Goal: Information Seeking & Learning: Learn about a topic

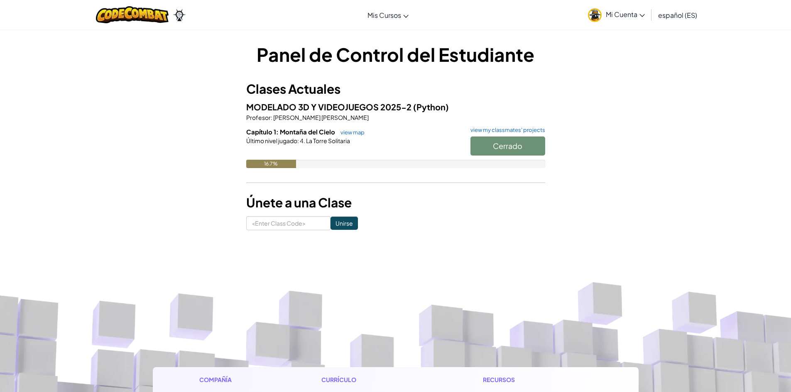
click at [324, 136] on h6 "Capítulo 1: Montaña del Cielo view map view my classmates' projects" at bounding box center [395, 131] width 299 height 9
click at [301, 127] on div "MODELADO 3D Y VIDEOJUEGOS 2025-2 (Python) Profesor : carlos ivan pinzon romero …" at bounding box center [395, 140] width 299 height 80
click at [498, 130] on link "view my classmates' projects" at bounding box center [505, 129] width 79 height 5
click at [280, 135] on span "Capítulo 1: Montaña del Cielo" at bounding box center [291, 132] width 90 height 8
click at [350, 133] on link "view map" at bounding box center [350, 132] width 28 height 7
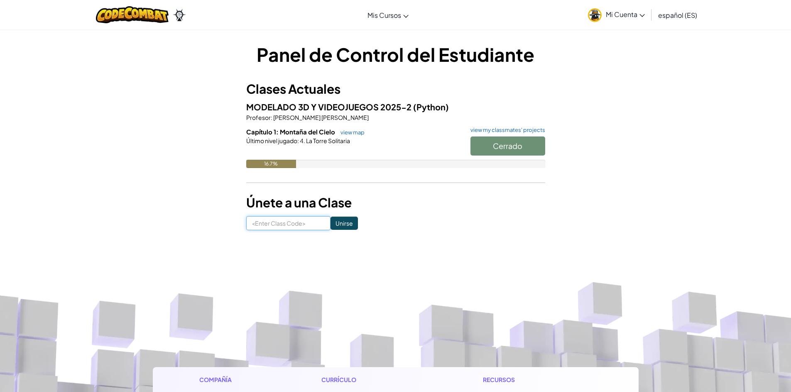
click at [296, 220] on input at bounding box center [288, 223] width 84 height 14
type input "BathLifeCrash"
click input "Unirse" at bounding box center [343, 223] width 27 height 13
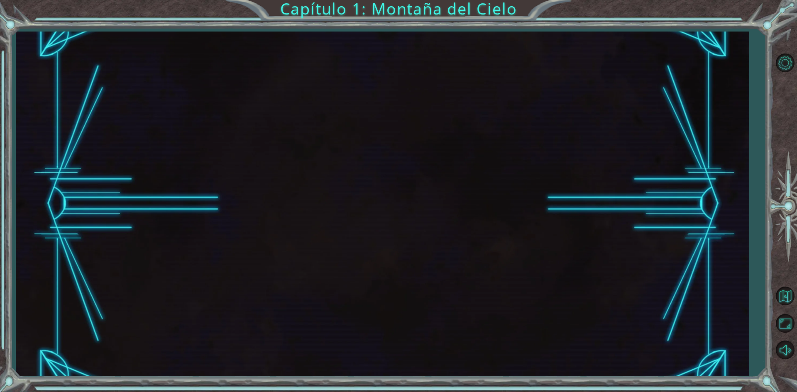
click at [332, 161] on div at bounding box center [382, 204] width 733 height 345
click at [789, 296] on button "Volver al Mapa" at bounding box center [785, 296] width 24 height 24
click at [783, 330] on button "Maximizar Navegador" at bounding box center [785, 324] width 24 height 24
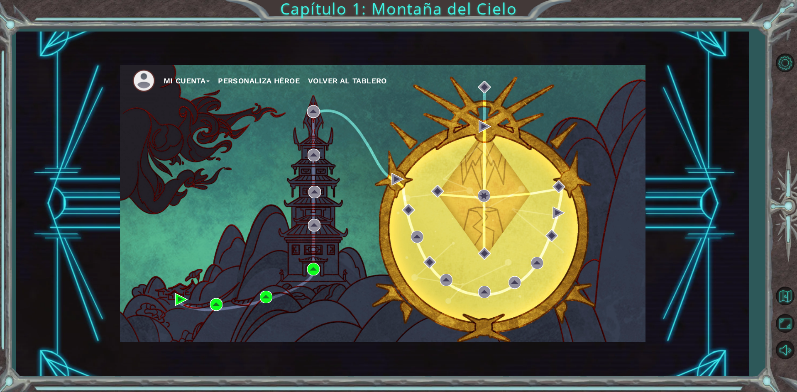
click at [259, 81] on button "Personaliza Héroe" at bounding box center [259, 81] width 82 height 12
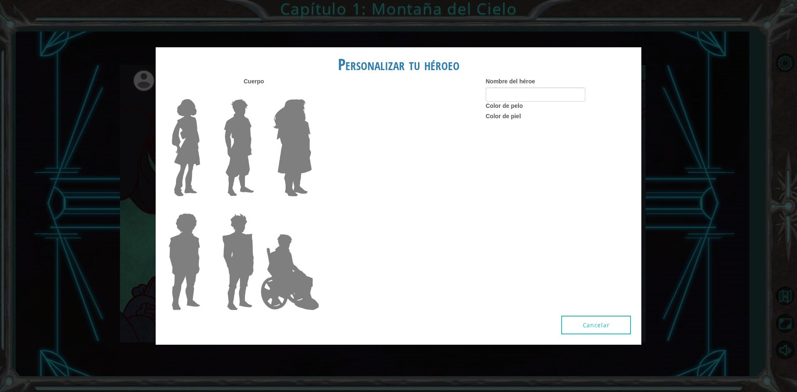
click at [517, 87] on form "Nombre del héroe" at bounding box center [560, 89] width 149 height 24
click at [519, 94] on input "Nombre del héroe" at bounding box center [536, 95] width 100 height 14
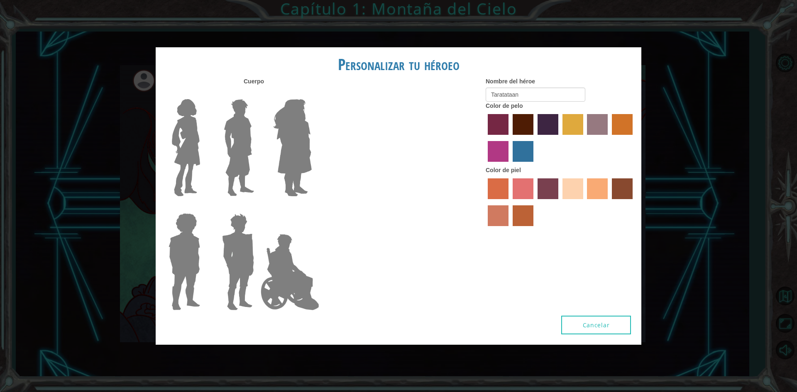
click at [235, 128] on img at bounding box center [238, 148] width 37 height 104
click at [257, 94] on input "Hero Lars" at bounding box center [257, 94] width 0 height 0
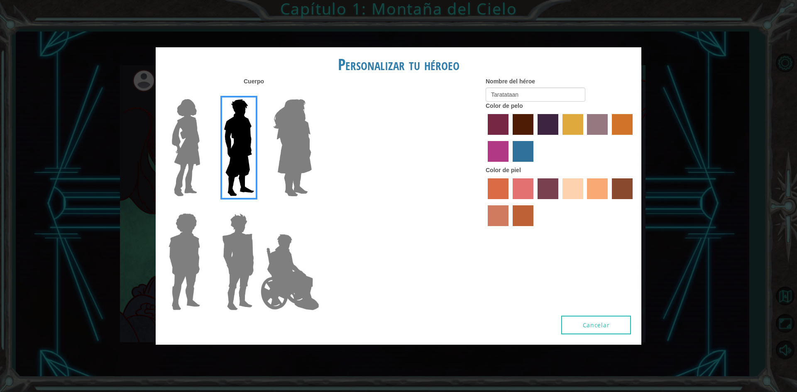
type input "Tatan"
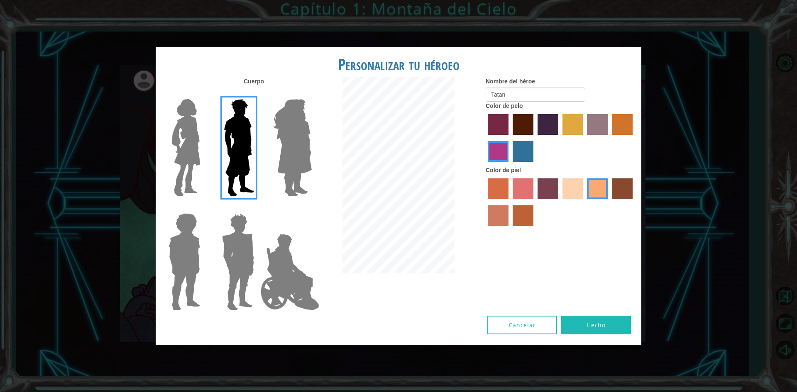
click at [251, 227] on img at bounding box center [238, 262] width 39 height 104
click at [257, 208] on input "Hero Garnet" at bounding box center [257, 208] width 0 height 0
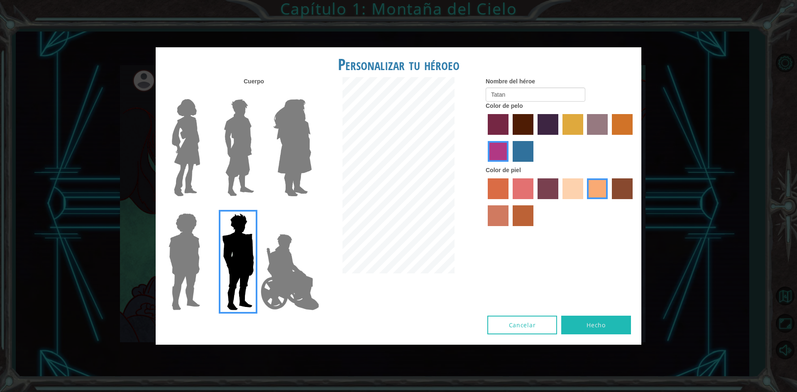
click at [196, 236] on img at bounding box center [184, 262] width 38 height 104
click at [203, 208] on input "Hero Steven" at bounding box center [203, 208] width 0 height 0
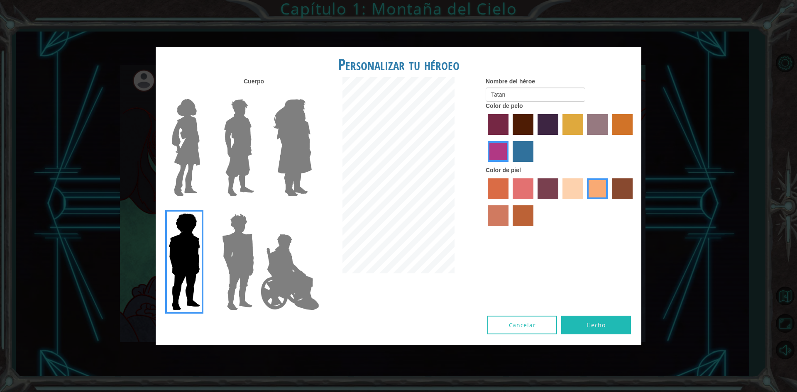
click at [194, 179] on img at bounding box center [186, 148] width 35 height 104
click at [203, 94] on input "Hero Connie" at bounding box center [203, 94] width 0 height 0
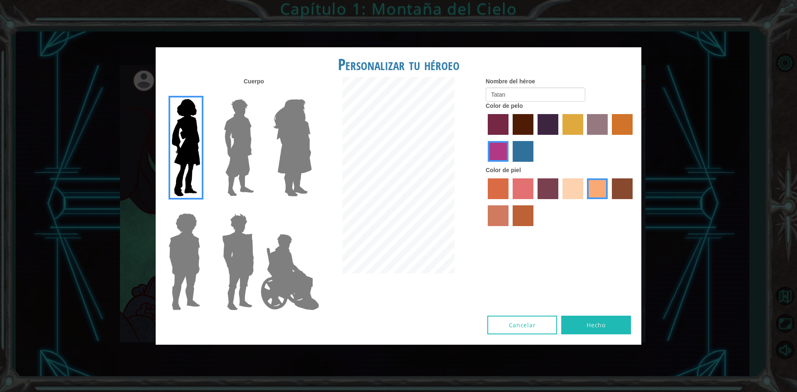
click at [187, 231] on img at bounding box center [184, 262] width 38 height 104
click at [203, 208] on input "Hero Steven" at bounding box center [203, 208] width 0 height 0
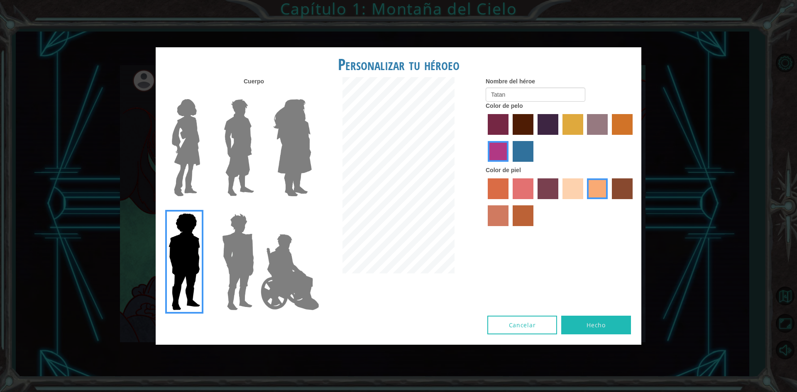
click at [526, 208] on label "smoke tree skin color" at bounding box center [523, 215] width 21 height 21
click at [510, 229] on input "smoke tree skin color" at bounding box center [510, 229] width 0 height 0
click at [636, 191] on div "Nombre del héroe Tatan Color de pelo Color [PERSON_NAME]" at bounding box center [560, 153] width 162 height 153
click at [631, 191] on label "karma skin color" at bounding box center [622, 189] width 21 height 21
click at [609, 202] on input "karma skin color" at bounding box center [609, 202] width 0 height 0
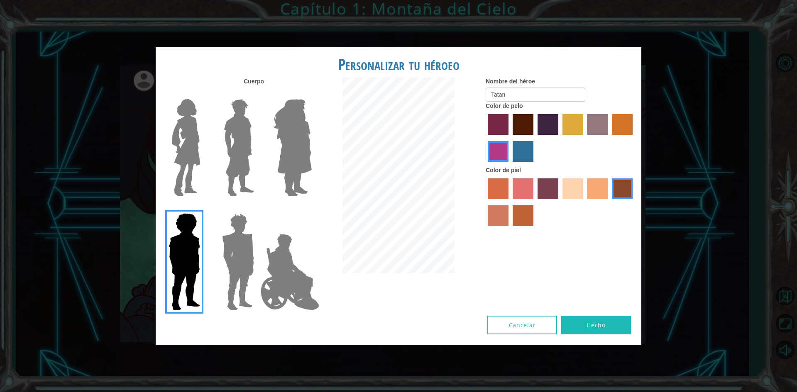
click at [242, 136] on img at bounding box center [238, 148] width 37 height 104
click at [257, 94] on input "Hero Lars" at bounding box center [257, 94] width 0 height 0
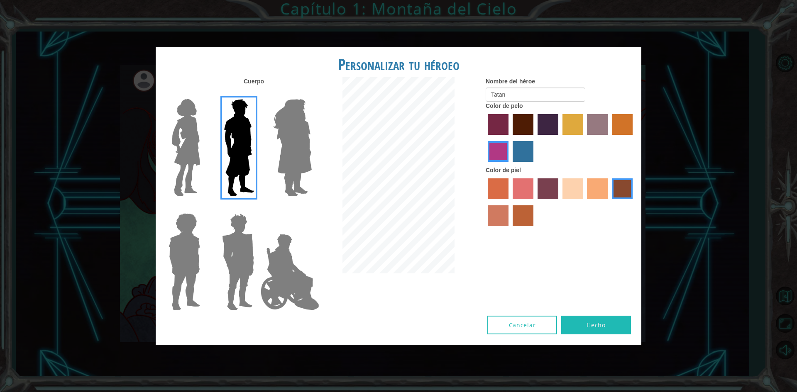
click at [516, 148] on label "lachmara hair color" at bounding box center [523, 151] width 21 height 21
click at [510, 165] on input "lachmara hair color" at bounding box center [510, 165] width 0 height 0
click at [502, 126] on label "paprika hair color" at bounding box center [498, 124] width 21 height 21
click at [485, 138] on input "paprika hair color" at bounding box center [485, 138] width 0 height 0
click at [521, 122] on label "maroon hair color" at bounding box center [523, 124] width 21 height 21
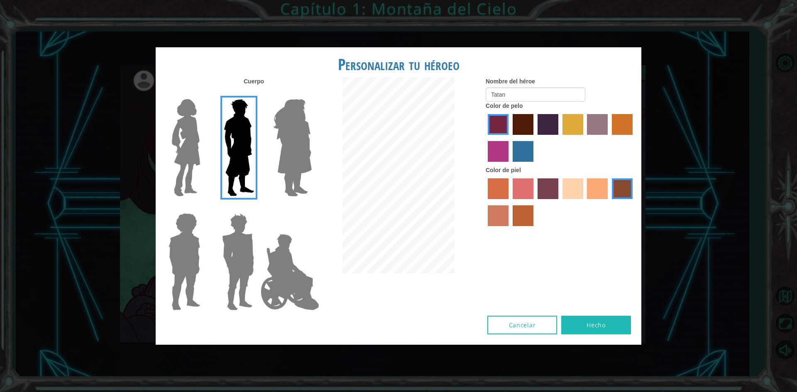
click at [510, 138] on input "maroon hair color" at bounding box center [510, 138] width 0 height 0
click at [541, 125] on label "hot purple hair color" at bounding box center [548, 124] width 21 height 21
click at [535, 138] on input "hot purple hair color" at bounding box center [535, 138] width 0 height 0
click at [572, 127] on label "tulip tree hair color" at bounding box center [572, 124] width 21 height 21
click at [560, 138] on input "tulip tree hair color" at bounding box center [560, 138] width 0 height 0
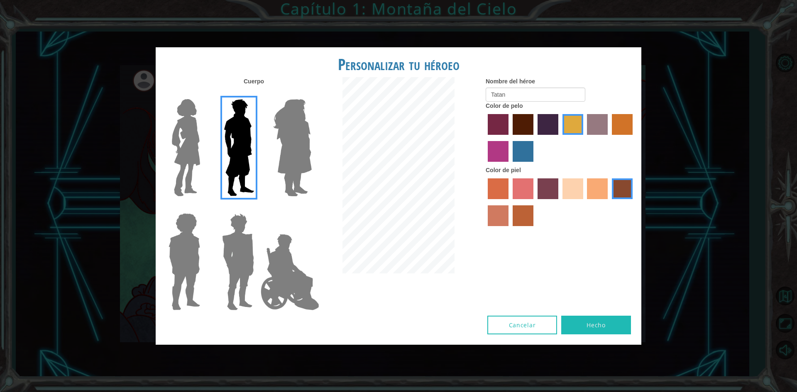
click at [612, 119] on label "gold drop hair color" at bounding box center [622, 124] width 21 height 21
click at [609, 138] on input "gold drop hair color" at bounding box center [609, 138] width 0 height 0
drag, startPoint x: 545, startPoint y: 126, endPoint x: 547, endPoint y: 131, distance: 5.8
click at [545, 127] on label "hot purple hair color" at bounding box center [548, 124] width 21 height 21
click at [535, 138] on input "hot purple hair color" at bounding box center [535, 138] width 0 height 0
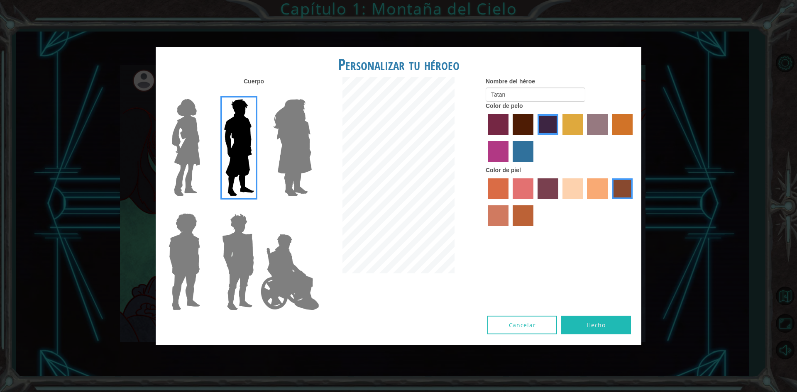
click at [574, 177] on div "Color de piel" at bounding box center [560, 198] width 149 height 64
click at [579, 182] on label "sandy beach skin color" at bounding box center [572, 189] width 21 height 21
click at [560, 202] on input "sandy beach skin color" at bounding box center [560, 202] width 0 height 0
click at [603, 186] on label "tacao skin color" at bounding box center [597, 189] width 21 height 21
click at [584, 202] on input "tacao skin color" at bounding box center [584, 202] width 0 height 0
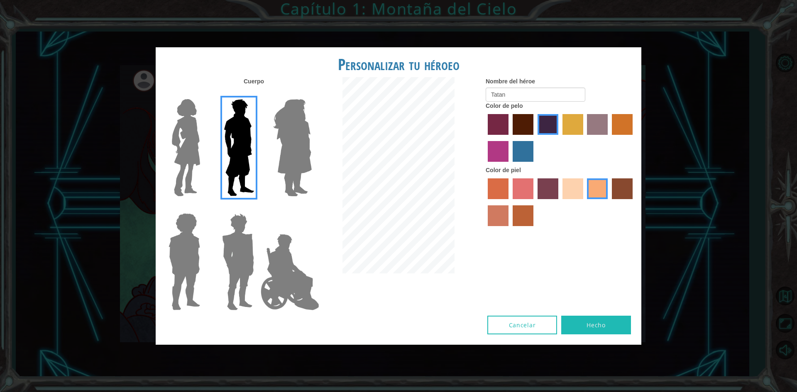
click at [499, 218] on label "burning sand skin color" at bounding box center [498, 215] width 21 height 21
click at [634, 202] on input "burning sand skin color" at bounding box center [634, 202] width 0 height 0
click at [525, 215] on label "smoke tree skin color" at bounding box center [523, 215] width 21 height 21
click at [510, 229] on input "smoke tree skin color" at bounding box center [510, 229] width 0 height 0
click at [504, 191] on label "sorbus skin color" at bounding box center [498, 189] width 21 height 21
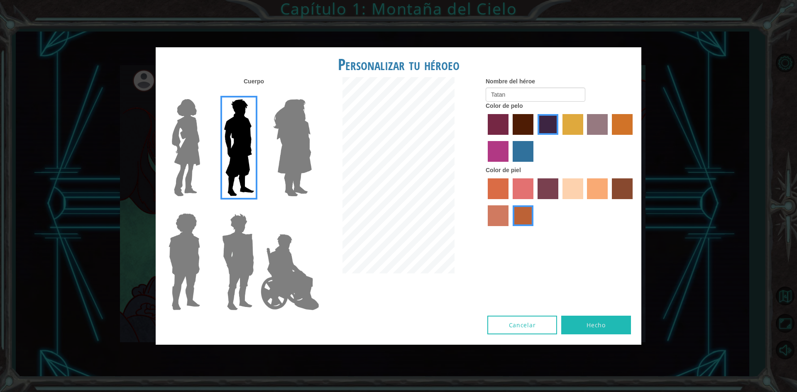
click at [485, 202] on input "sorbus skin color" at bounding box center [485, 202] width 0 height 0
click at [594, 184] on label "tacao skin color" at bounding box center [597, 189] width 21 height 21
click at [584, 202] on input "tacao skin color" at bounding box center [584, 202] width 0 height 0
click at [523, 186] on label "froly skin color" at bounding box center [523, 189] width 21 height 21
click at [510, 202] on input "froly skin color" at bounding box center [510, 202] width 0 height 0
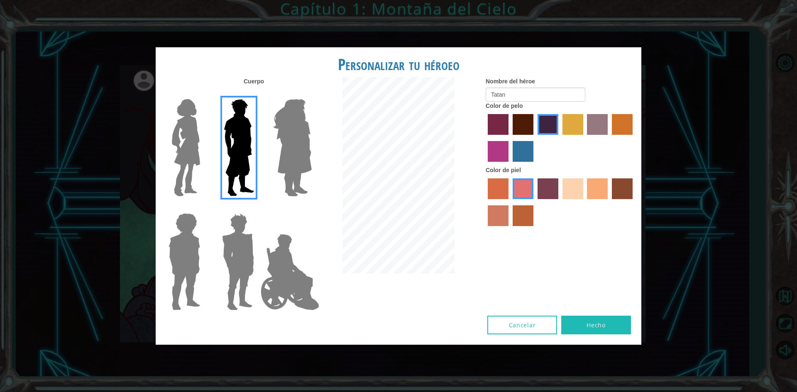
click at [585, 191] on div at bounding box center [560, 203] width 149 height 54
click at [592, 192] on label "tacao skin color" at bounding box center [597, 189] width 21 height 21
click at [584, 202] on input "tacao skin color" at bounding box center [584, 202] width 0 height 0
click at [569, 126] on label "tulip tree hair color" at bounding box center [572, 124] width 21 height 21
click at [560, 138] on input "tulip tree hair color" at bounding box center [560, 138] width 0 height 0
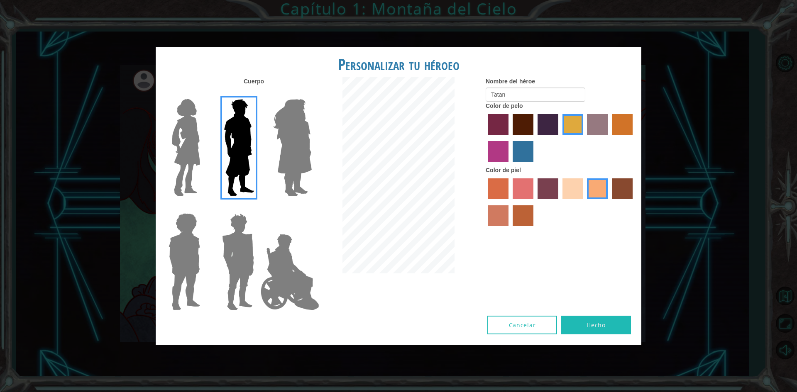
click at [602, 129] on label "bazaar hair color" at bounding box center [597, 124] width 21 height 21
click at [584, 138] on input "bazaar hair color" at bounding box center [584, 138] width 0 height 0
click at [620, 128] on label "gold drop hair color" at bounding box center [622, 124] width 21 height 21
click at [609, 138] on input "gold drop hair color" at bounding box center [609, 138] width 0 height 0
click at [594, 122] on label "bazaar hair color" at bounding box center [597, 124] width 21 height 21
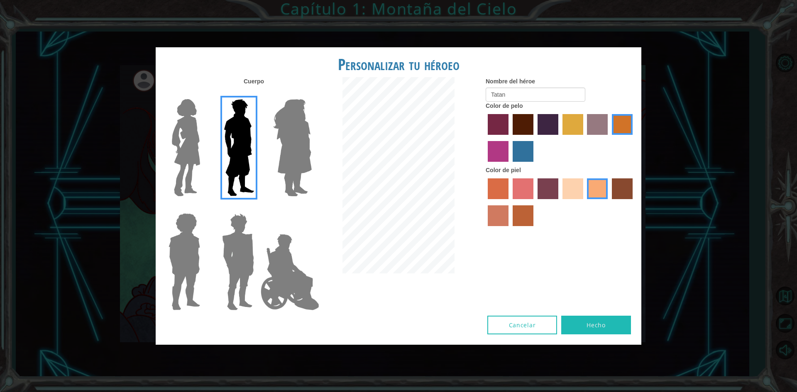
click at [584, 138] on input "bazaar hair color" at bounding box center [584, 138] width 0 height 0
click at [504, 122] on label "paprika hair color" at bounding box center [498, 124] width 21 height 21
click at [485, 138] on input "paprika hair color" at bounding box center [485, 138] width 0 height 0
click at [516, 144] on label "lachmara hair color" at bounding box center [523, 151] width 21 height 21
click at [510, 165] on input "lachmara hair color" at bounding box center [510, 165] width 0 height 0
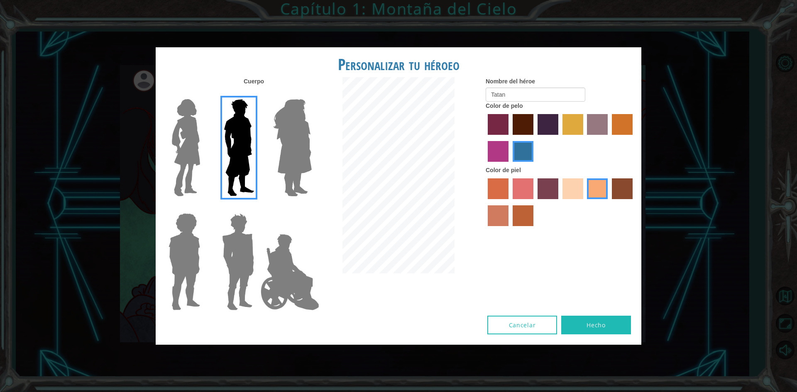
click at [521, 120] on label "maroon hair color" at bounding box center [523, 124] width 21 height 21
click at [510, 138] on input "maroon hair color" at bounding box center [510, 138] width 0 height 0
click at [544, 120] on label "hot purple hair color" at bounding box center [548, 124] width 21 height 21
click at [535, 138] on input "hot purple hair color" at bounding box center [535, 138] width 0 height 0
click at [572, 125] on label "tulip tree hair color" at bounding box center [572, 124] width 21 height 21
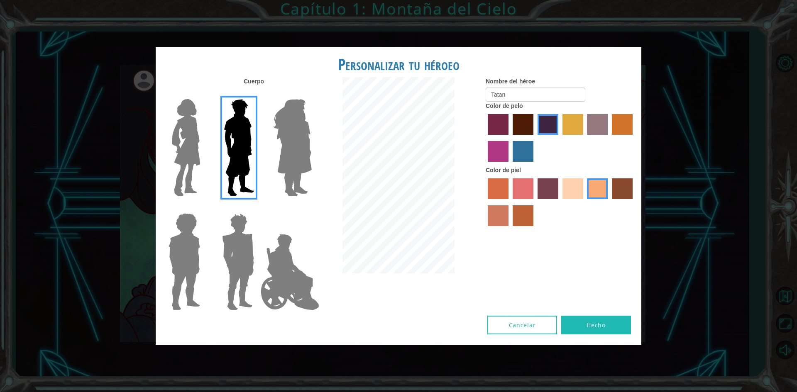
click at [560, 138] on input "tulip tree hair color" at bounding box center [560, 138] width 0 height 0
click at [597, 125] on label "bazaar hair color" at bounding box center [597, 124] width 21 height 21
click at [584, 138] on input "bazaar hair color" at bounding box center [584, 138] width 0 height 0
click at [551, 126] on label "hot purple hair color" at bounding box center [548, 124] width 21 height 21
click at [535, 138] on input "hot purple hair color" at bounding box center [535, 138] width 0 height 0
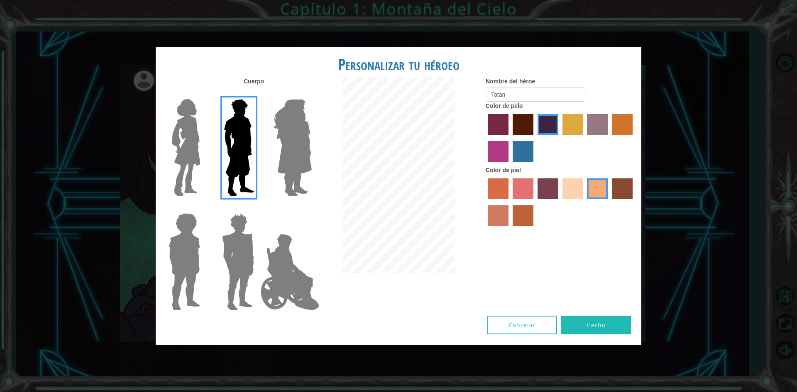
click at [587, 322] on button "Hecho" at bounding box center [596, 325] width 70 height 19
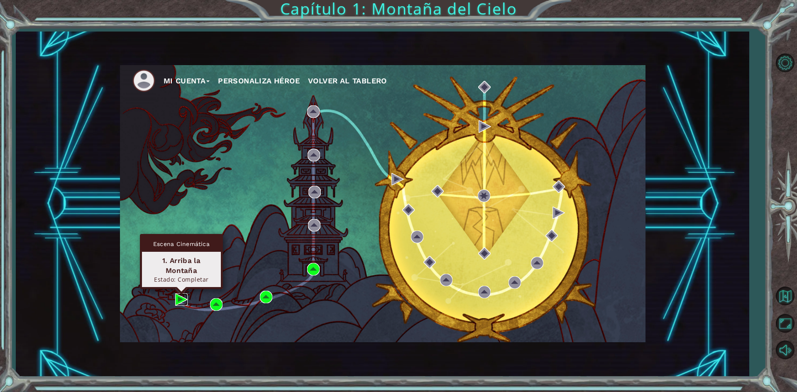
click at [179, 298] on img at bounding box center [181, 299] width 12 height 12
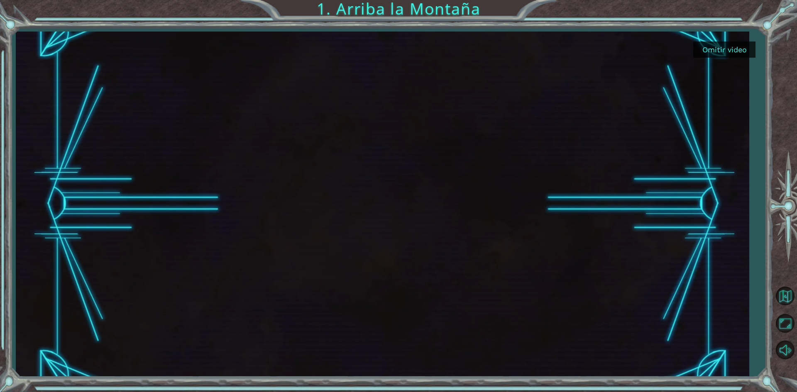
click at [717, 49] on button "Omitir video" at bounding box center [724, 50] width 62 height 16
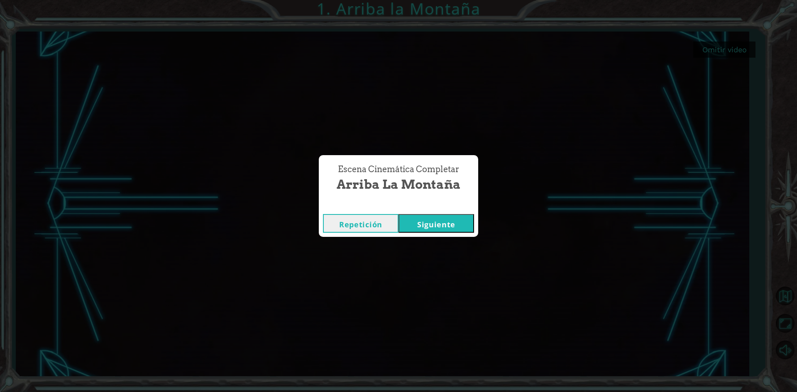
click at [441, 226] on button "Siguiente" at bounding box center [437, 223] width 76 height 19
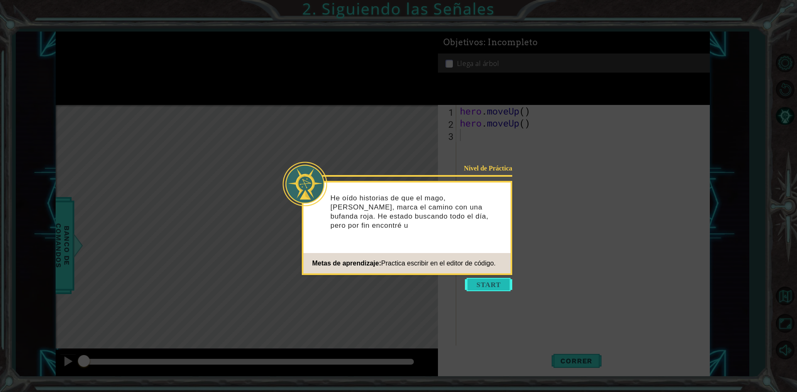
click at [500, 282] on button "Start" at bounding box center [488, 284] width 47 height 13
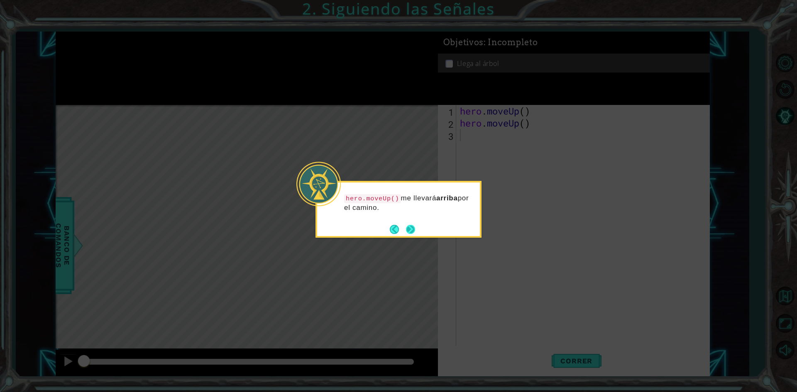
click at [410, 225] on button "Next" at bounding box center [411, 229] width 10 height 10
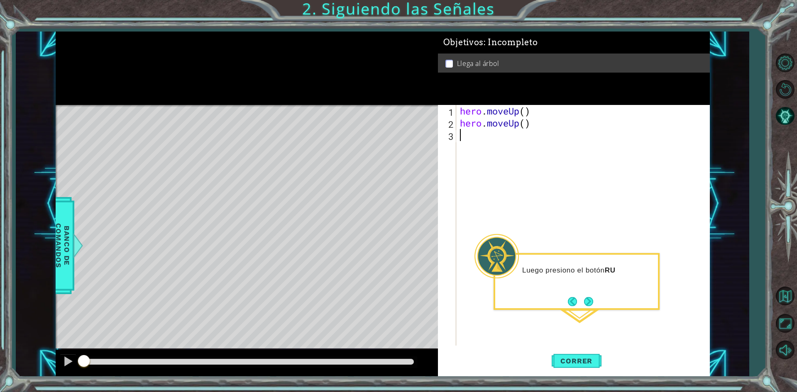
type textarea "hero.moveUp()"
type textarea "hero.moveUp(2)"
click at [588, 300] on button "Next" at bounding box center [589, 302] width 10 height 10
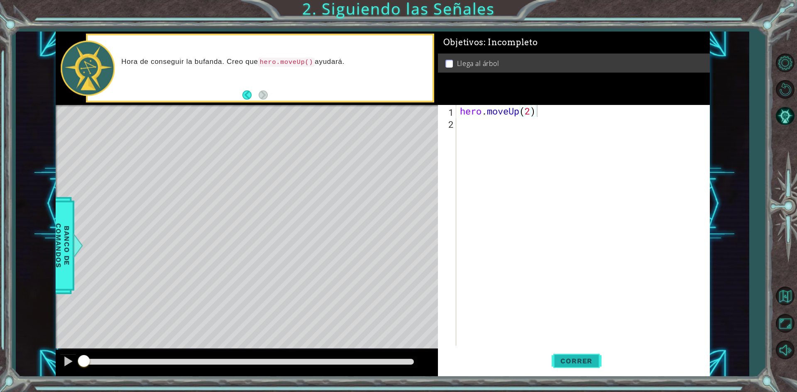
click at [573, 358] on span "Correr" at bounding box center [576, 361] width 49 height 8
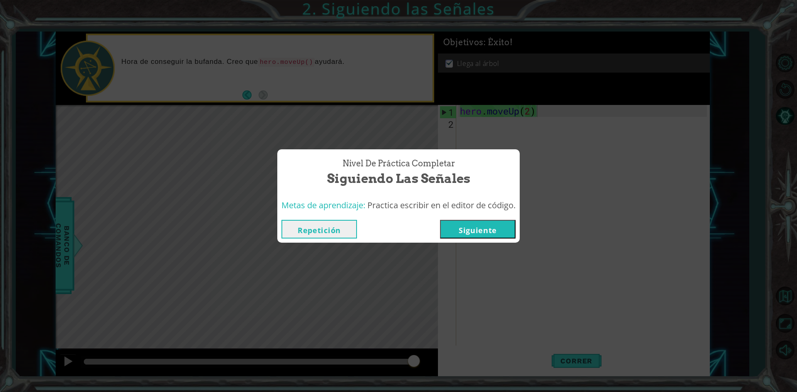
click at [504, 231] on button "Siguiente" at bounding box center [478, 229] width 76 height 19
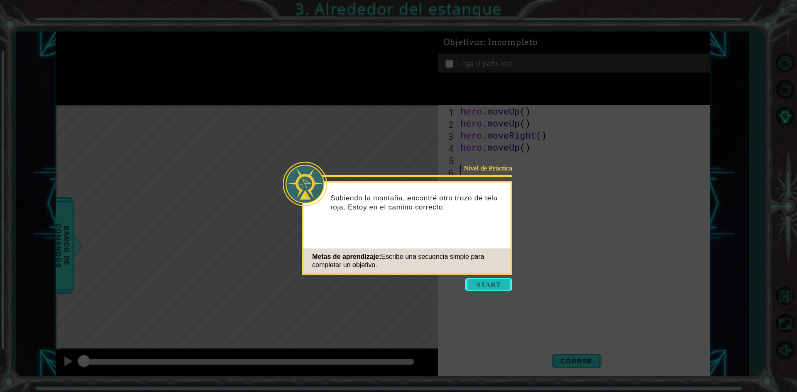
click at [494, 284] on button "Start" at bounding box center [488, 284] width 47 height 13
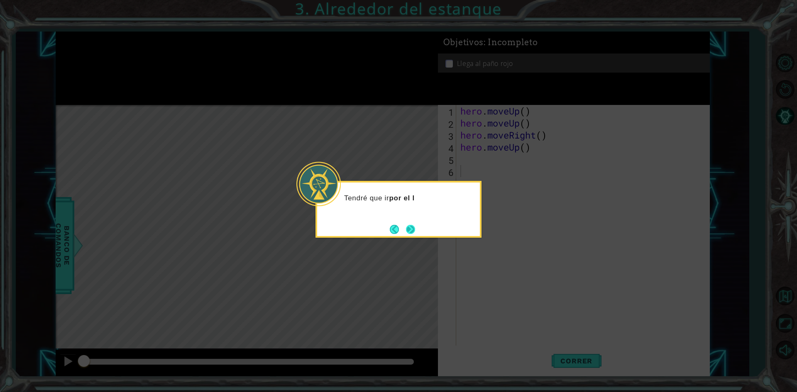
click at [412, 232] on button "Next" at bounding box center [410, 229] width 13 height 13
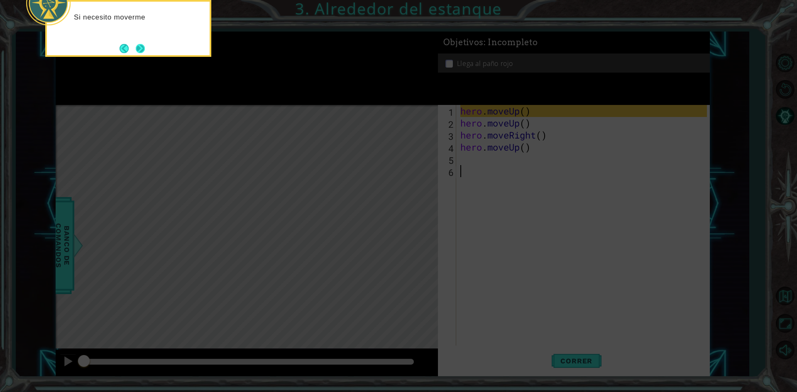
click at [139, 53] on button "Next" at bounding box center [141, 49] width 10 height 10
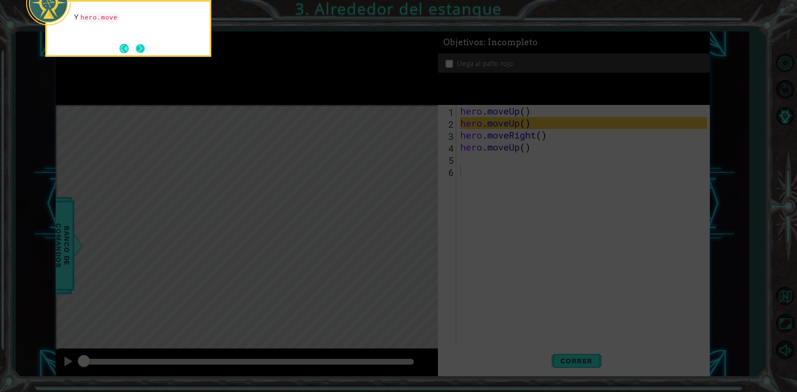
click at [142, 52] on button "Next" at bounding box center [140, 48] width 9 height 9
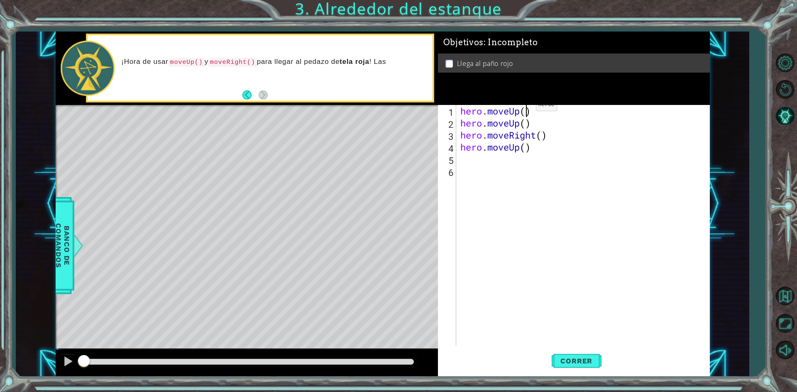
click at [523, 107] on div "hero . moveUp ( ) hero . moveUp ( ) hero . moveRight ( ) hero . moveUp ( )" at bounding box center [585, 237] width 252 height 265
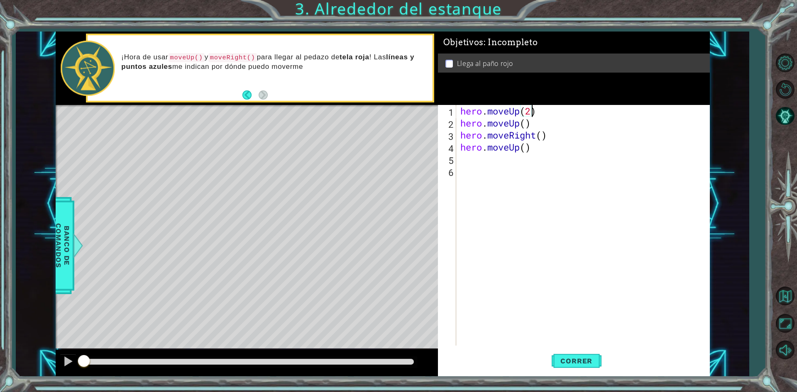
scroll to position [0, 3]
click at [536, 128] on div "hero . moveUp ( 2 ) hero . moveUp ( ) hero . moveRight ( ) hero . moveUp ( )" at bounding box center [585, 237] width 252 height 265
type textarea "hero.moveUp()"
drag, startPoint x: 536, startPoint y: 125, endPoint x: 438, endPoint y: 123, distance: 97.6
click at [438, 123] on div "hero.moveUp() 1 2 3 4 5 6 hero . moveUp ( 2 ) hero . moveUp ( ) hero . moveRigh…" at bounding box center [572, 225] width 269 height 241
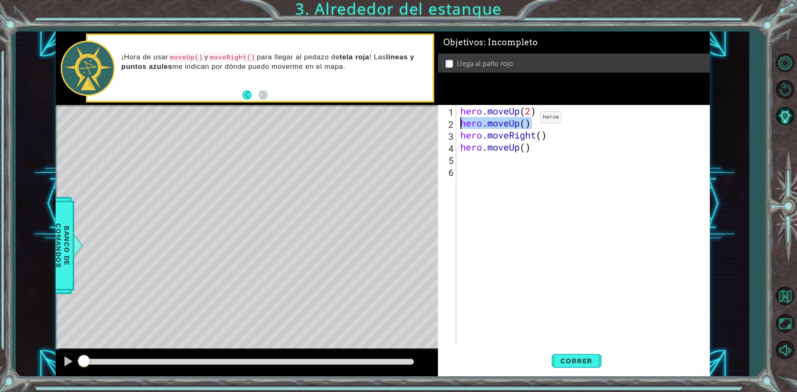
scroll to position [0, 0]
type textarea "hero.moveUp(2)"
click at [526, 160] on div "hero . moveUp ( 2 ) hero . moveRight ( ) hero . moveUp ( )" at bounding box center [585, 237] width 252 height 265
type textarea "hero.moveUp()"
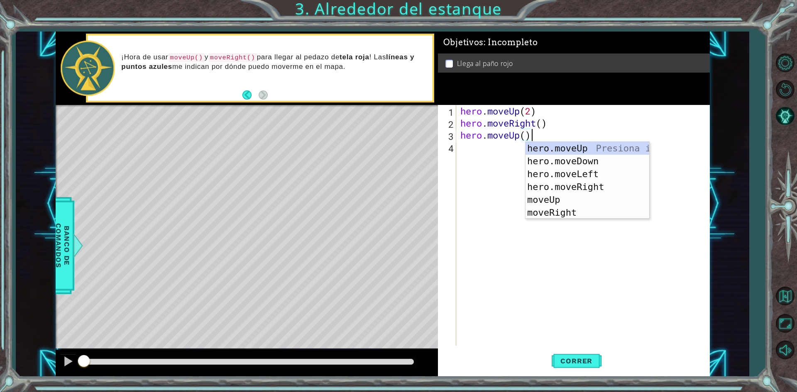
click at [510, 165] on div "hero . moveUp ( 2 ) hero . moveRight ( ) hero . moveUp ( )" at bounding box center [585, 237] width 252 height 265
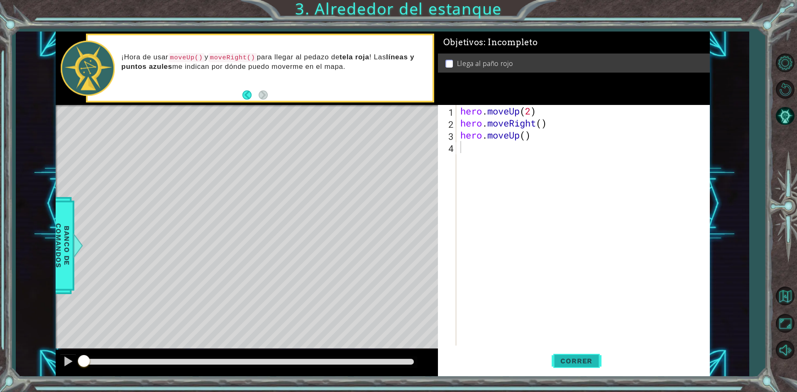
click at [586, 358] on span "Correr" at bounding box center [576, 361] width 49 height 8
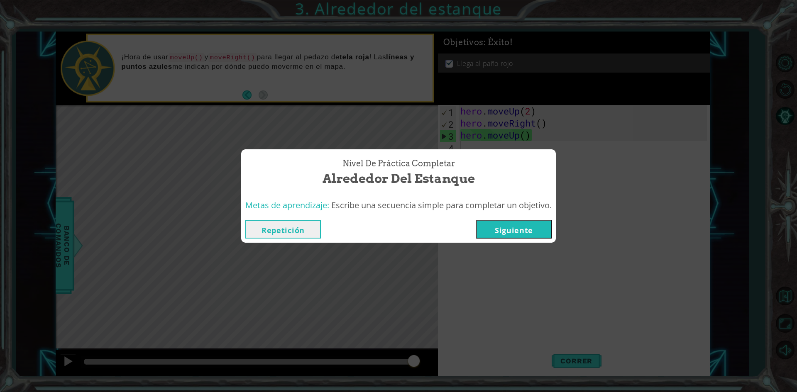
click at [287, 229] on button "Repetición" at bounding box center [283, 229] width 76 height 19
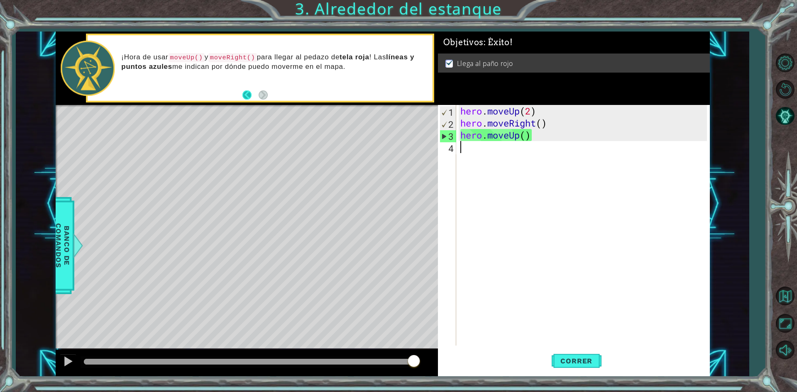
click at [245, 92] on button "Back" at bounding box center [250, 94] width 16 height 9
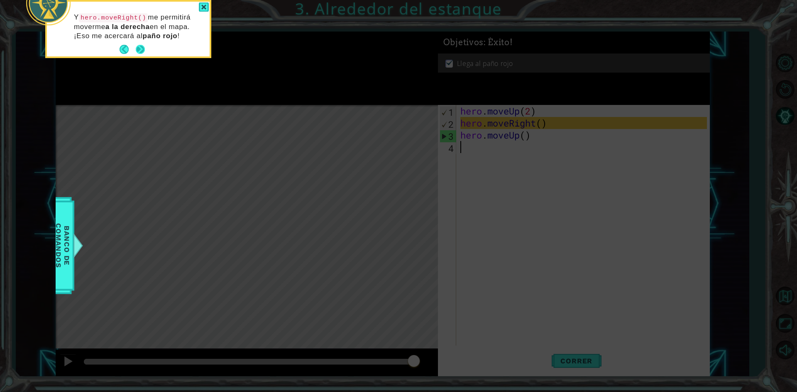
click at [143, 51] on button "Next" at bounding box center [141, 50] width 10 height 10
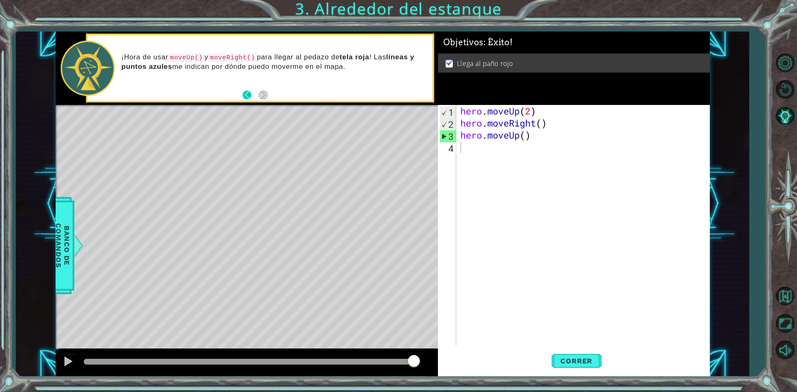
click at [243, 94] on button "Back" at bounding box center [250, 94] width 16 height 9
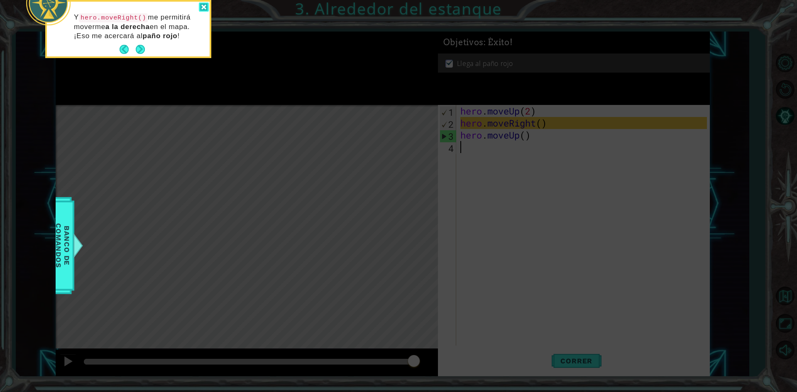
click at [202, 7] on div at bounding box center [204, 7] width 10 height 10
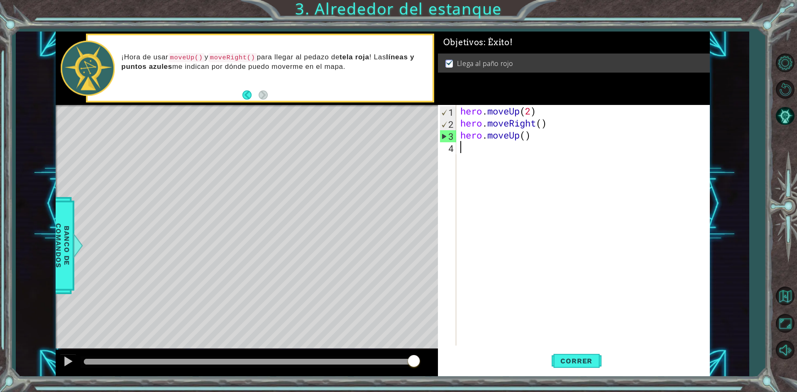
click at [508, 188] on div "hero . moveUp ( 2 ) hero . moveRight ( ) hero . moveUp ( )" at bounding box center [585, 237] width 252 height 265
click at [584, 363] on span "Correr" at bounding box center [576, 361] width 49 height 8
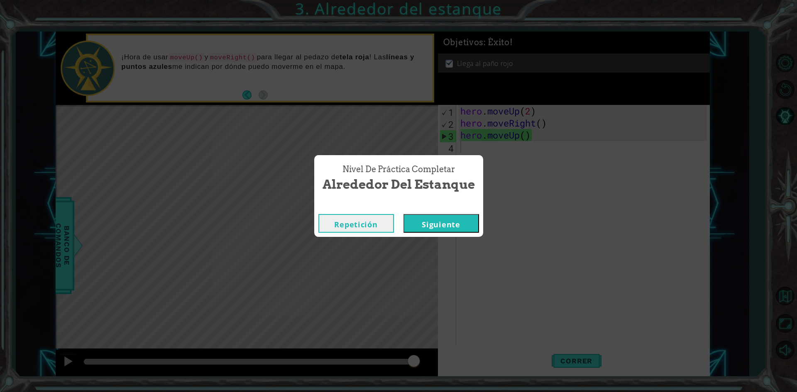
click at [436, 223] on button "Siguiente" at bounding box center [441, 223] width 76 height 19
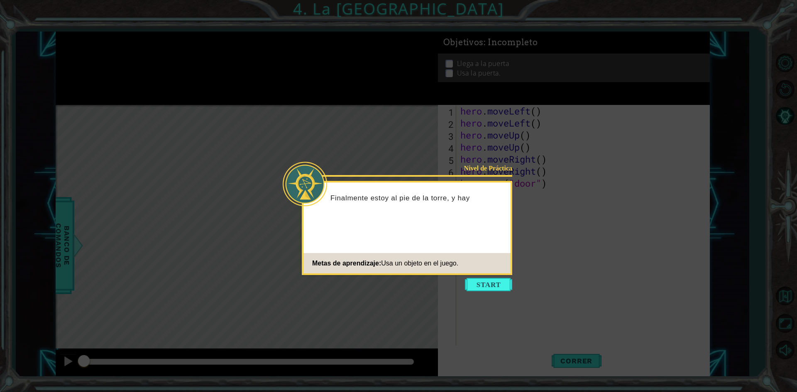
click at [434, 230] on div "Nivel de Práctica Finalmente estoy al pie de la torre, y hay Metas de aprendiza…" at bounding box center [407, 228] width 210 height 94
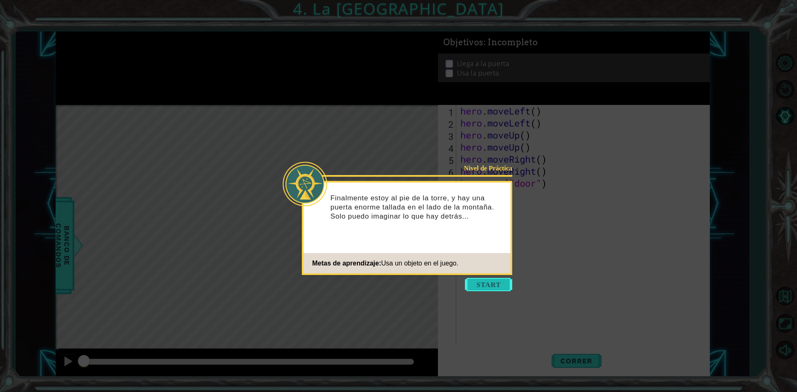
click at [492, 284] on button "Start" at bounding box center [488, 284] width 47 height 13
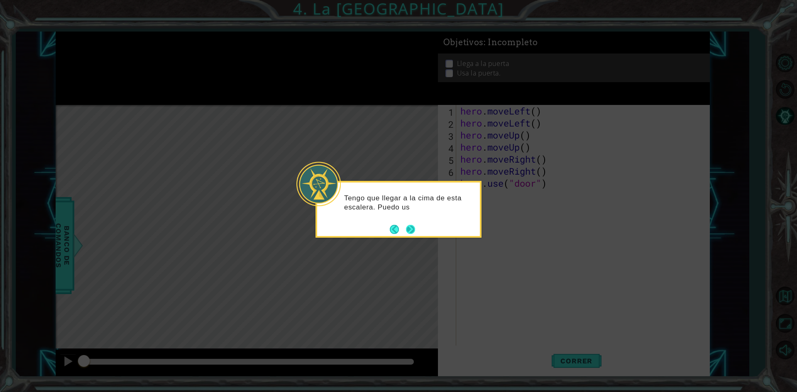
click at [412, 225] on button "Next" at bounding box center [410, 229] width 9 height 9
click at [412, 225] on button "Next" at bounding box center [411, 230] width 10 height 10
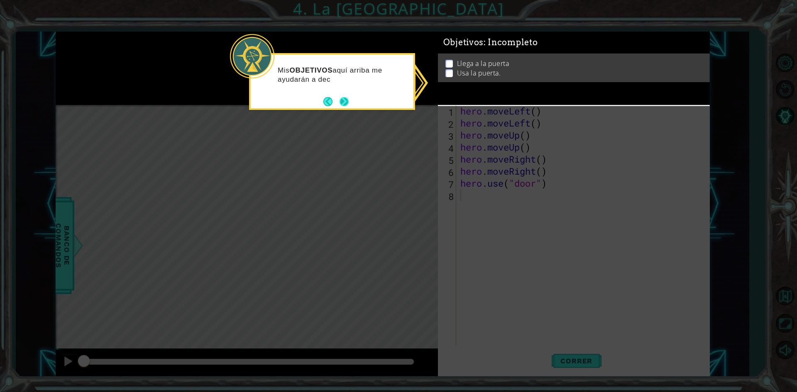
click at [347, 98] on button "Next" at bounding box center [344, 102] width 10 height 10
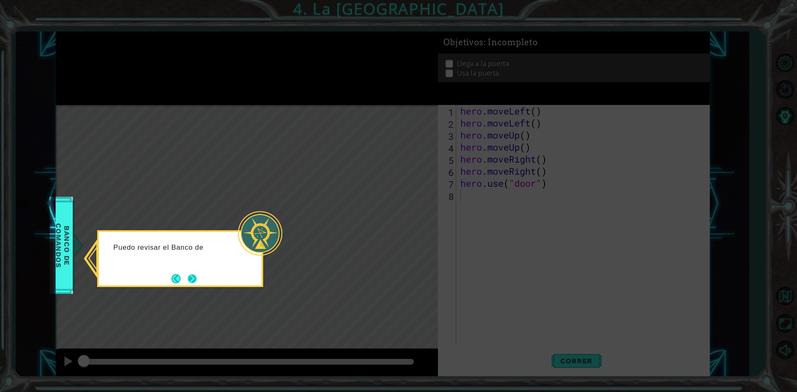
click at [192, 279] on button "Next" at bounding box center [193, 279] width 10 height 10
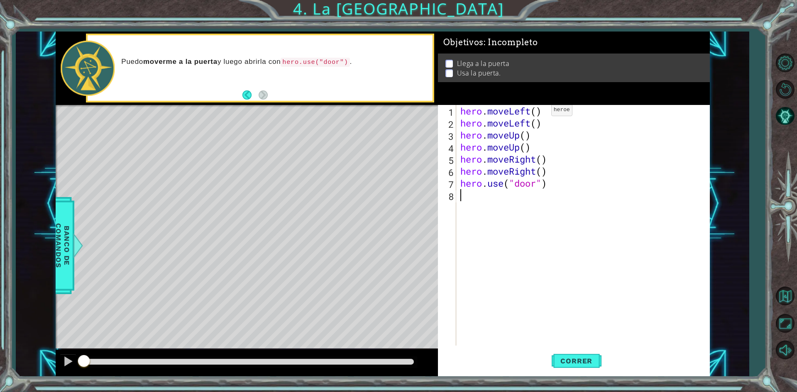
click at [538, 112] on div "hero . moveLeft ( ) hero . moveLeft ( ) hero . moveUp ( ) hero . moveUp ( ) her…" at bounding box center [585, 237] width 252 height 265
type textarea "hero.moveLeft()"
type textarea "hero.moveUp()"
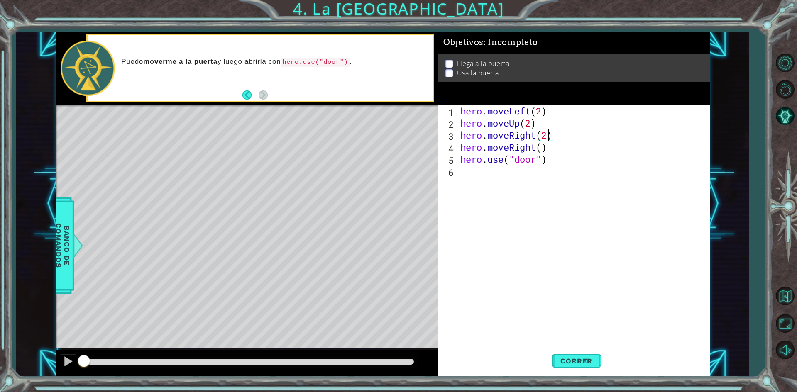
scroll to position [0, 4]
type textarea "hero.moveRight()"
type textarea "hero.use("door")"
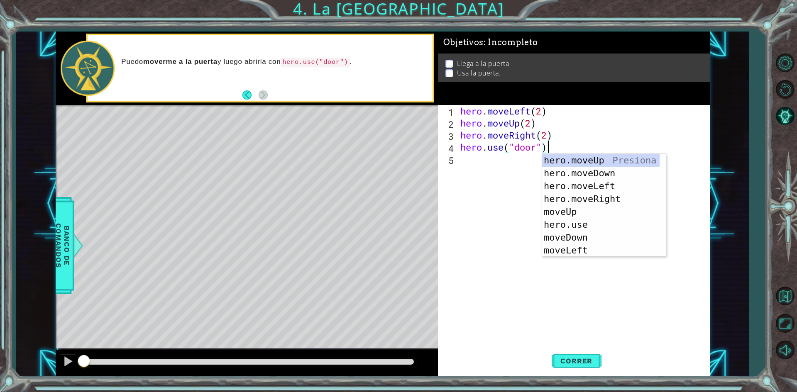
click at [508, 325] on div "hero . moveLeft ( 2 ) hero . moveUp ( 2 ) hero . moveRight ( 2 ) hero . use ( "…" at bounding box center [585, 237] width 252 height 265
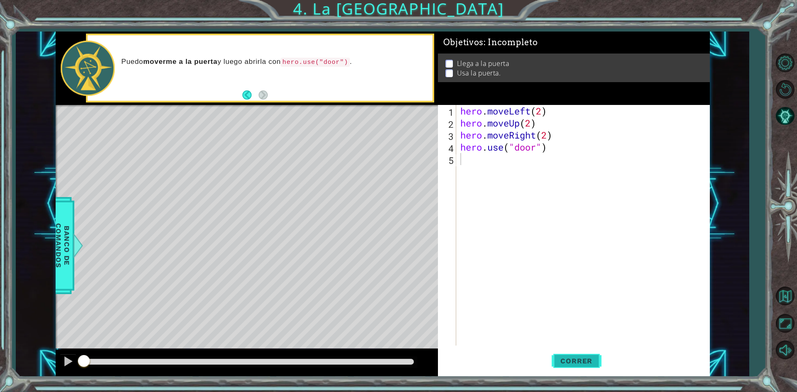
click at [581, 363] on span "Correr" at bounding box center [576, 361] width 49 height 8
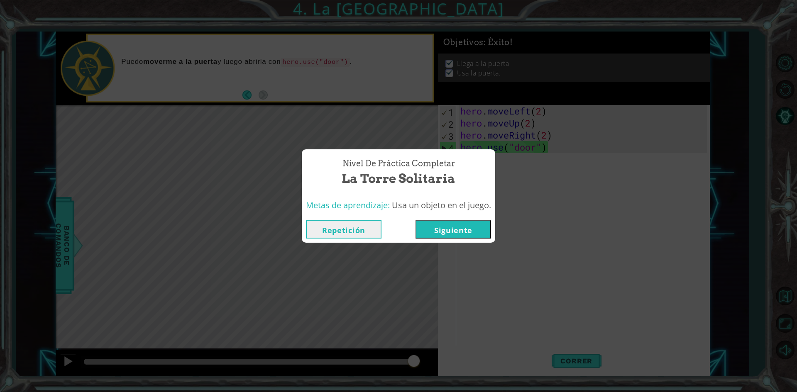
click at [451, 227] on button "Siguiente" at bounding box center [454, 229] width 76 height 19
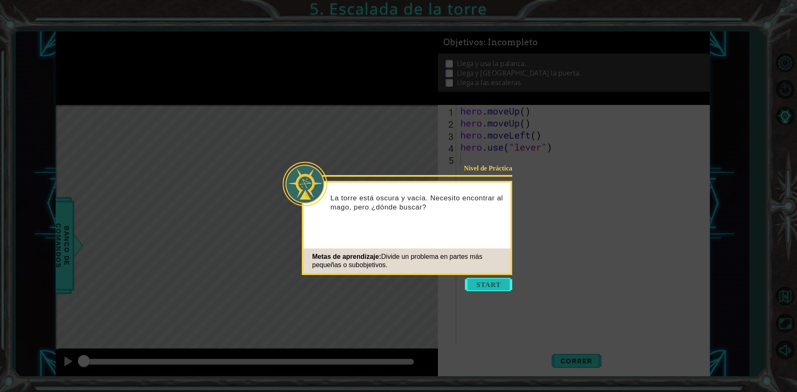
drag, startPoint x: 488, startPoint y: 282, endPoint x: 489, endPoint y: 286, distance: 4.2
drag, startPoint x: 489, startPoint y: 286, endPoint x: 471, endPoint y: 255, distance: 35.9
click at [471, 255] on span "Divide un problema en partes más pequeñas o subobjetivos." at bounding box center [397, 260] width 170 height 15
click at [483, 279] on button "Start" at bounding box center [488, 284] width 47 height 13
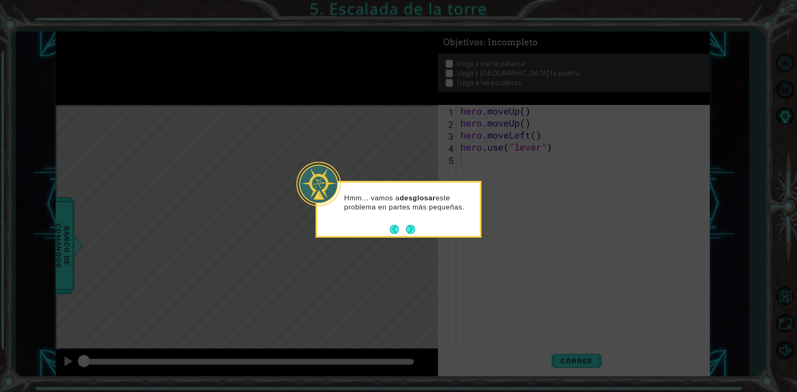
drag, startPoint x: 470, startPoint y: 270, endPoint x: 443, endPoint y: 229, distance: 49.4
click at [443, 229] on div "Hmm... vamos a desglosar este problema en partes más pequeñas." at bounding box center [398, 209] width 166 height 57
click at [413, 230] on button "Next" at bounding box center [410, 229] width 15 height 15
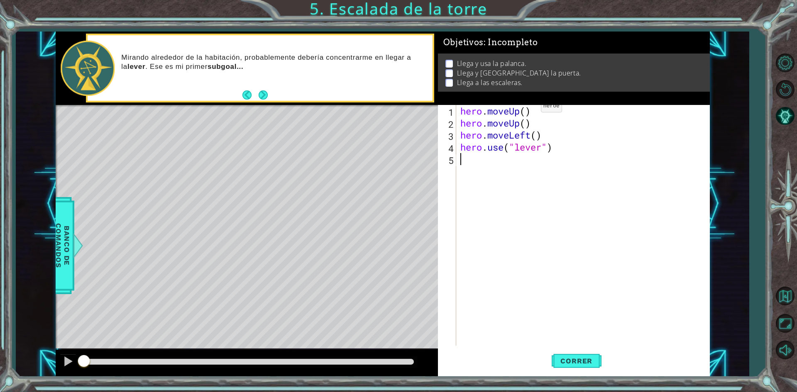
click at [528, 108] on div "hero . moveUp ( ) hero . moveUp ( ) hero . moveLeft ( ) hero . use ( "lever" )" at bounding box center [585, 237] width 252 height 265
type textarea "hero.moveUp()"
type textarea "hero.use("lever")"
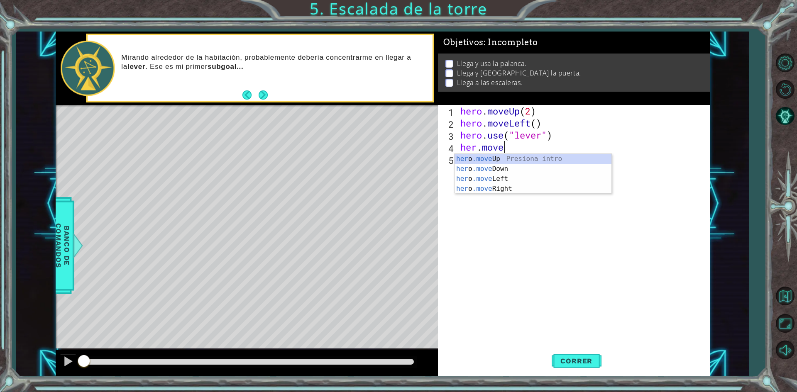
scroll to position [0, 2]
type textarea "her.moveR"
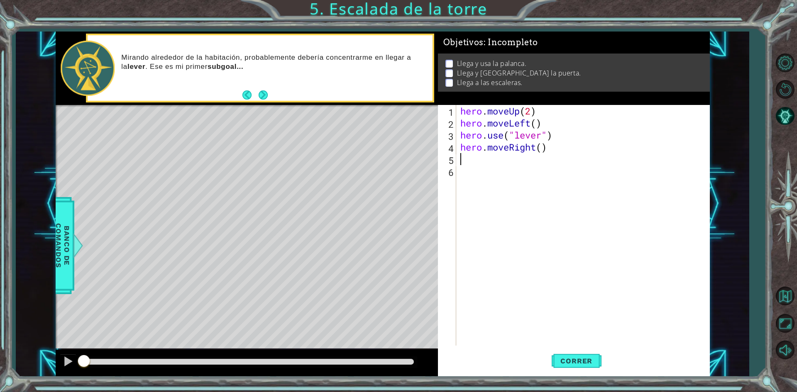
scroll to position [0, 0]
type textarea "hero.moveRight(3)"
type textarea "hero.use("door")"
click at [265, 92] on button "Next" at bounding box center [263, 95] width 11 height 11
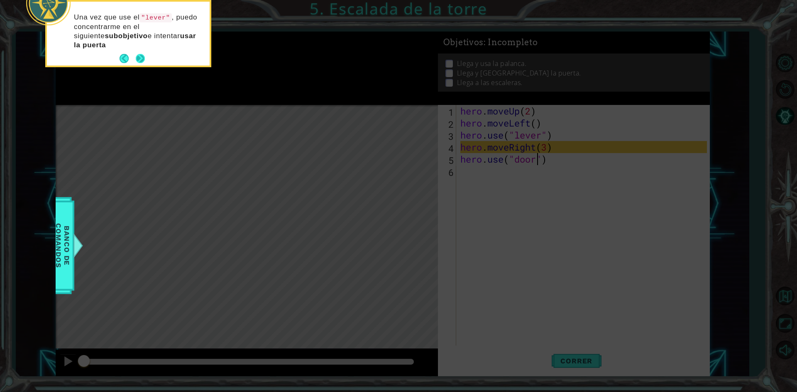
click at [141, 50] on div "Una vez que use el "lever" , puedo concentrarme en el siguiente subobjetivo e i…" at bounding box center [128, 35] width 163 height 61
click at [141, 54] on button "Next" at bounding box center [140, 58] width 9 height 9
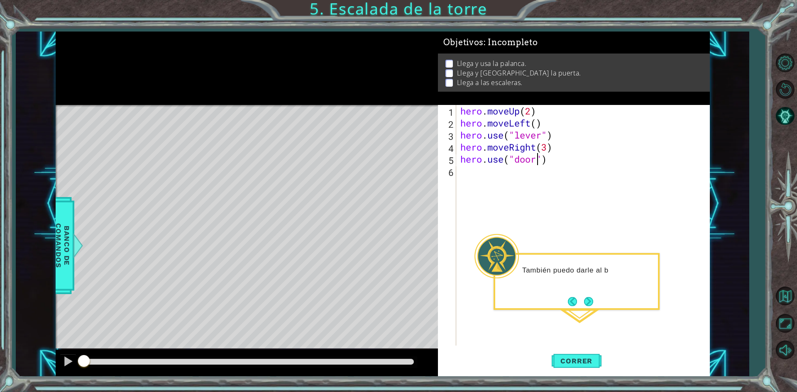
click at [567, 163] on div "hero . moveUp ( 2 ) hero . moveLeft ( ) hero . use ( "lever" ) hero . moveRight…" at bounding box center [585, 237] width 252 height 265
click at [586, 298] on button "Next" at bounding box center [588, 302] width 9 height 9
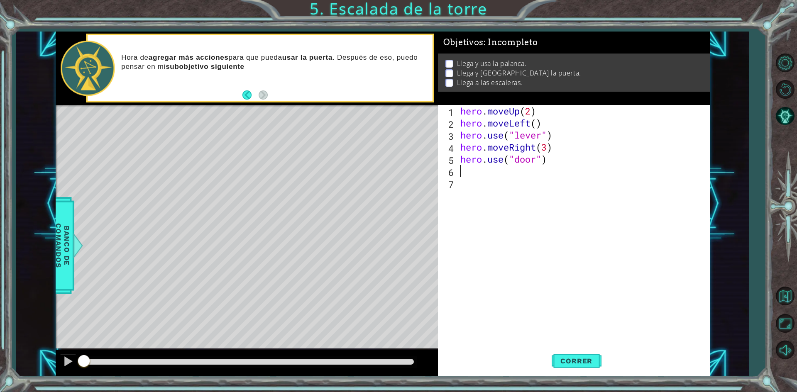
click at [293, 72] on div "Hora de agregar más acciones para que pueda usar la puerta . Después de eso, pu…" at bounding box center [273, 68] width 317 height 39
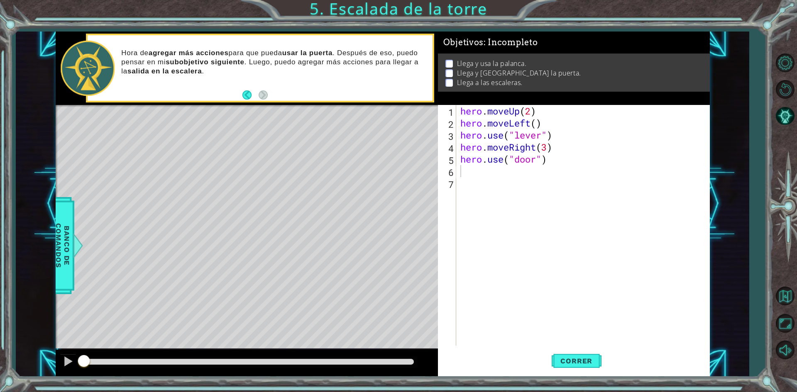
click at [502, 172] on div "hero . moveUp ( 2 ) hero . moveLeft ( ) hero . use ( "lever" ) hero . moveRight…" at bounding box center [585, 237] width 252 height 265
type textarea "e"
click at [572, 367] on button "Correr" at bounding box center [577, 361] width 50 height 27
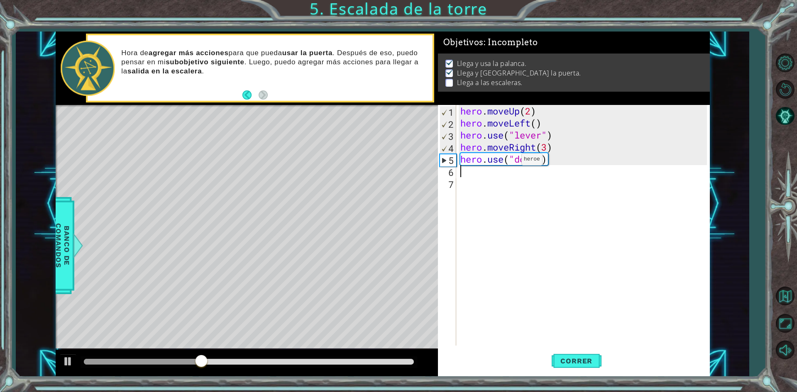
type textarea "h"
type textarea "hero.moveUp(2)"
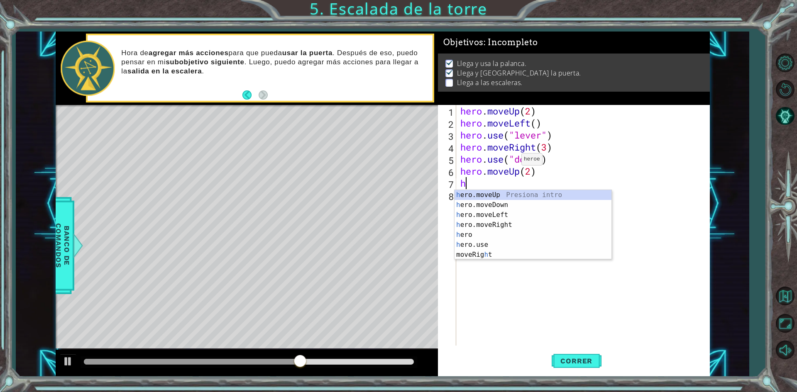
type textarea "her"
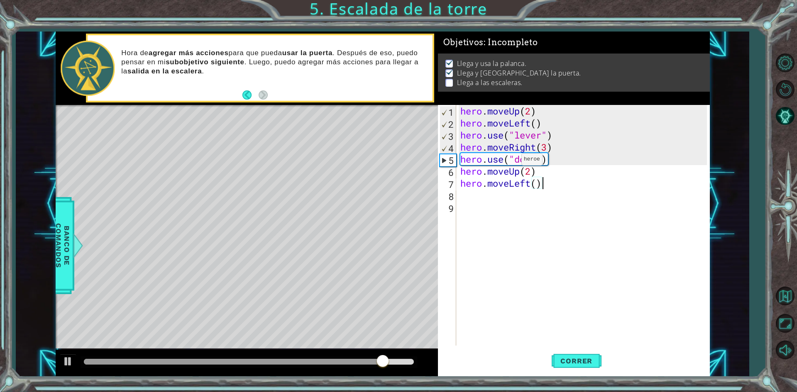
type textarea "hero.moveLeft(3)"
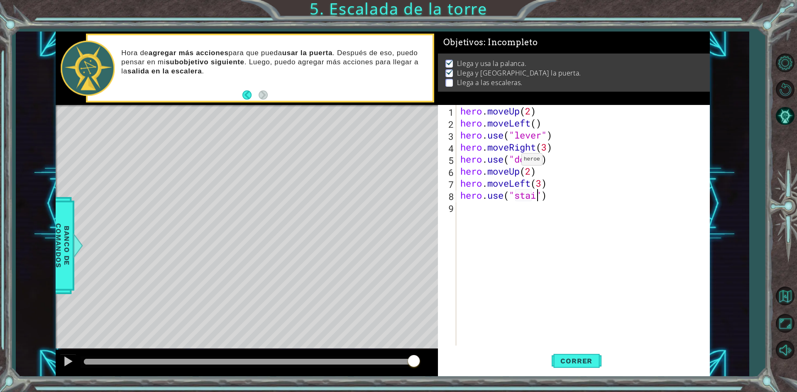
scroll to position [0, 4]
type textarea "hero.use("stair")"
click at [244, 97] on button "Back" at bounding box center [250, 94] width 16 height 9
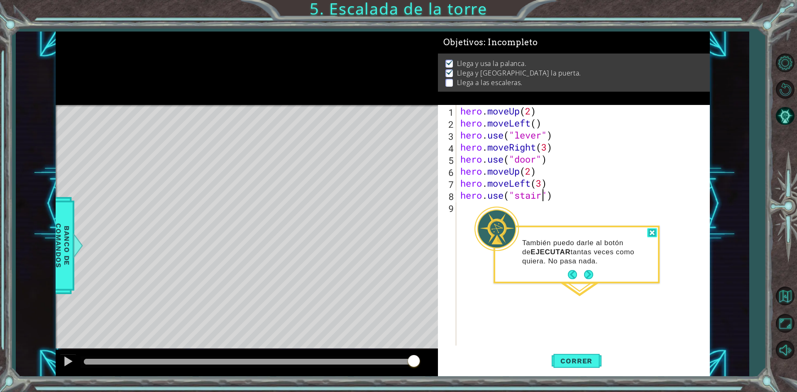
click at [653, 235] on div at bounding box center [652, 233] width 10 height 10
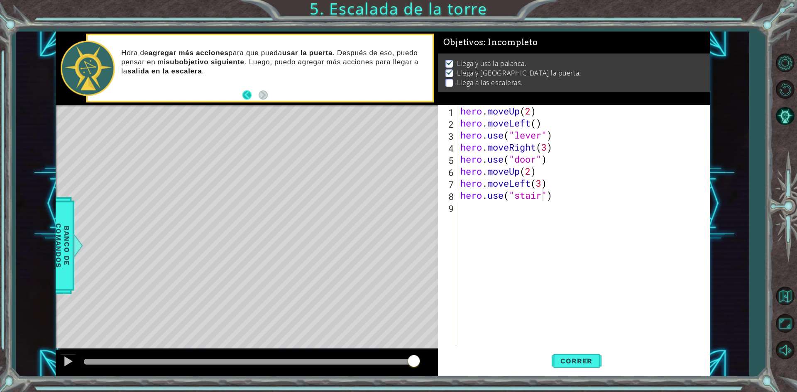
click at [249, 92] on button "Back" at bounding box center [250, 94] width 16 height 9
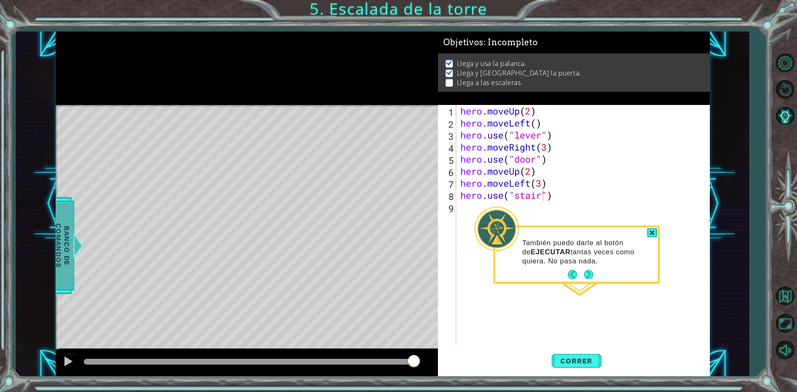
click at [60, 247] on span "Banco de comandos" at bounding box center [63, 246] width 22 height 86
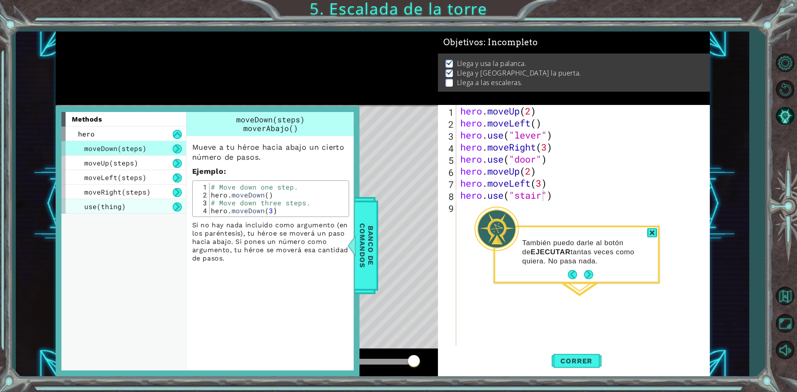
click at [165, 205] on div "use(thing)" at bounding box center [123, 206] width 125 height 15
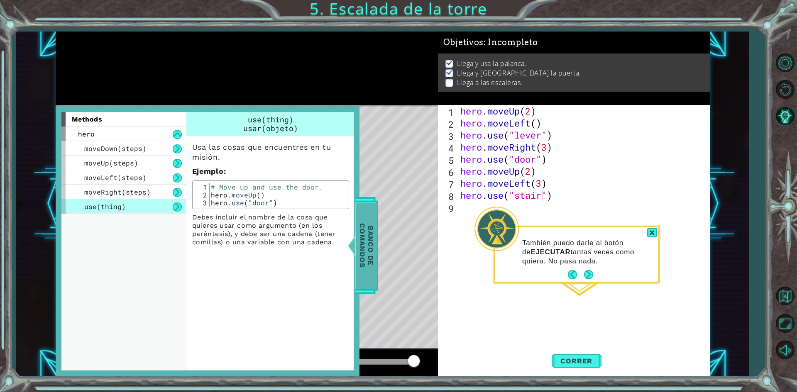
click at [362, 233] on span "Banco de comandos" at bounding box center [367, 246] width 22 height 86
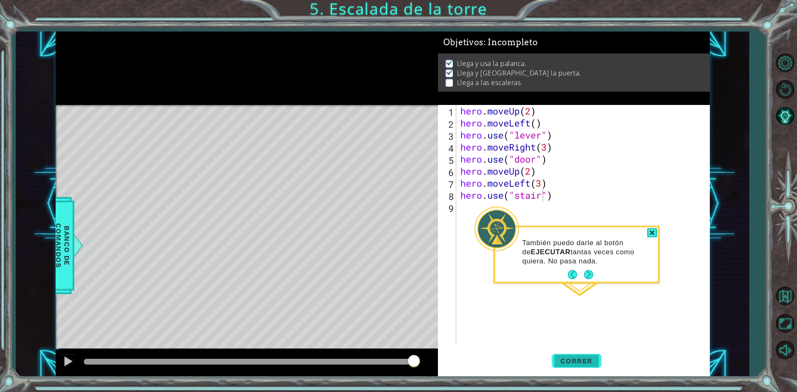
click at [593, 352] on button "Correr" at bounding box center [577, 361] width 50 height 27
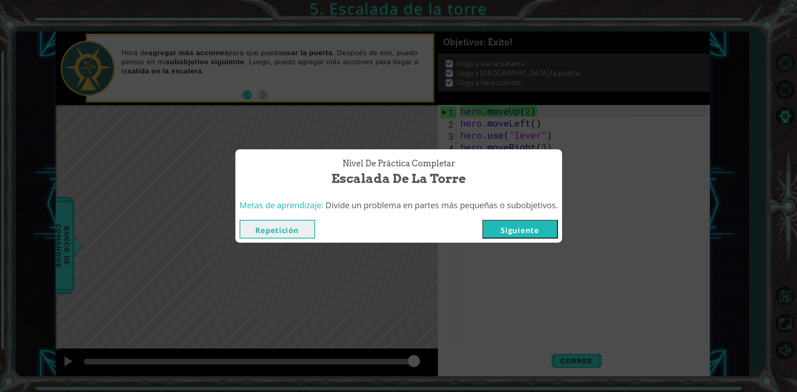
click at [301, 223] on button "Repetición" at bounding box center [278, 229] width 76 height 19
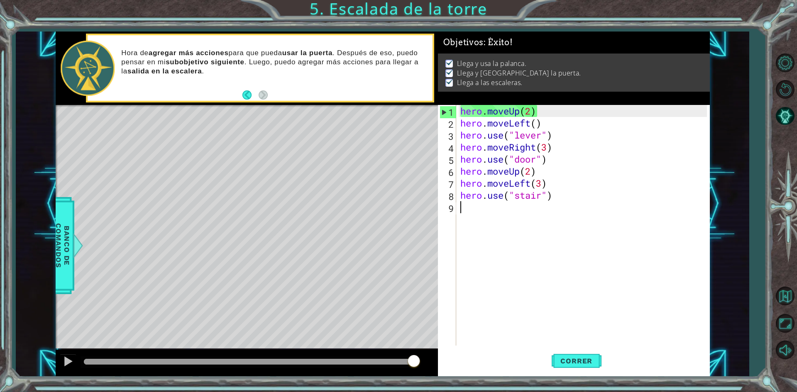
click at [533, 213] on div "hero . moveUp ( 2 ) hero . moveLeft ( ) hero . use ( "lever" ) hero . moveRight…" at bounding box center [585, 237] width 252 height 265
type textarea "hero.use("stair")"
click at [525, 217] on div "hero . moveUp ( 2 ) hero . moveLeft ( ) hero . use ( "lever" ) hero . moveRight…" at bounding box center [585, 237] width 252 height 265
click at [571, 196] on div "hero . moveUp ( 2 ) hero . moveLeft ( ) hero . use ( "lever" ) hero . moveRight…" at bounding box center [585, 237] width 252 height 265
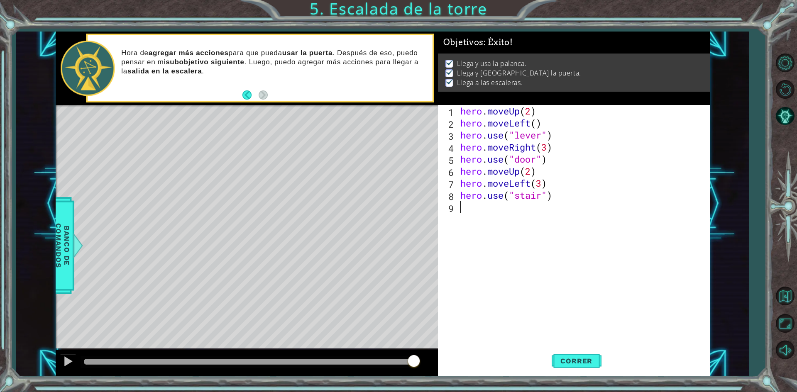
type textarea "hero.use("stair")"
type textarea "hero.moveLeft(3)"
click at [569, 359] on span "Correr" at bounding box center [576, 361] width 49 height 8
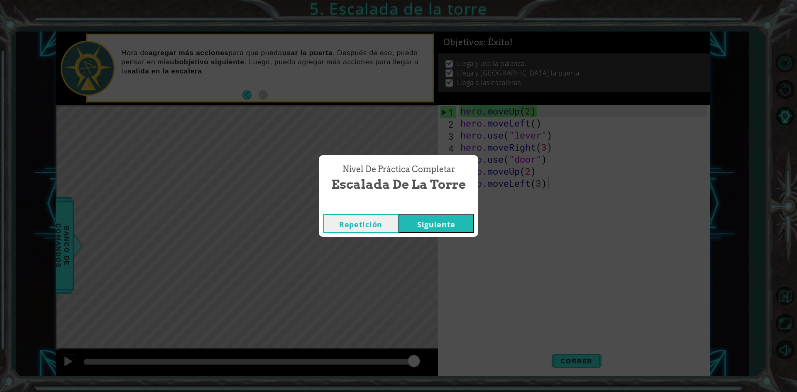
click at [379, 231] on button "Repetición" at bounding box center [361, 223] width 76 height 19
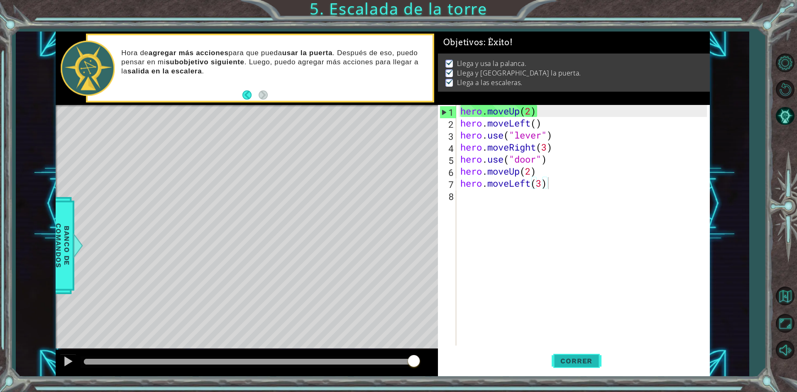
click at [568, 362] on span "Correr" at bounding box center [576, 361] width 49 height 8
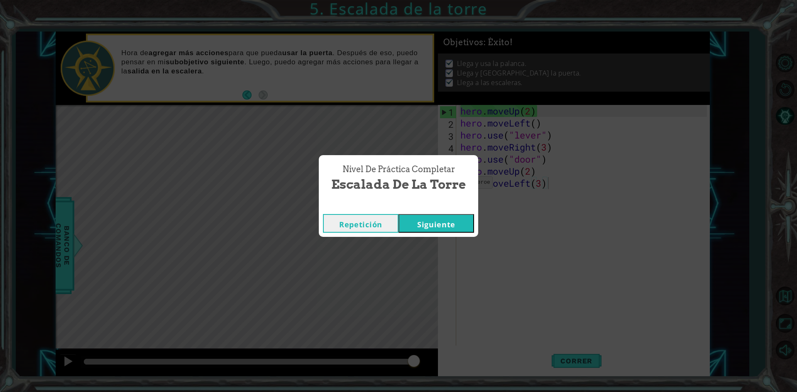
click at [428, 221] on button "Siguiente" at bounding box center [437, 223] width 76 height 19
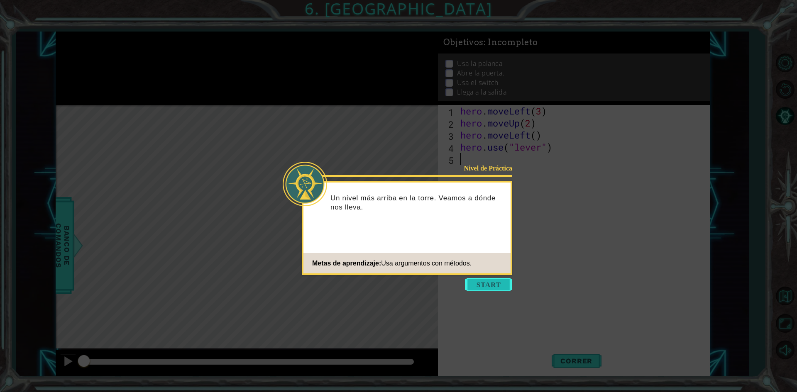
click at [502, 282] on button "Start" at bounding box center [488, 284] width 47 height 13
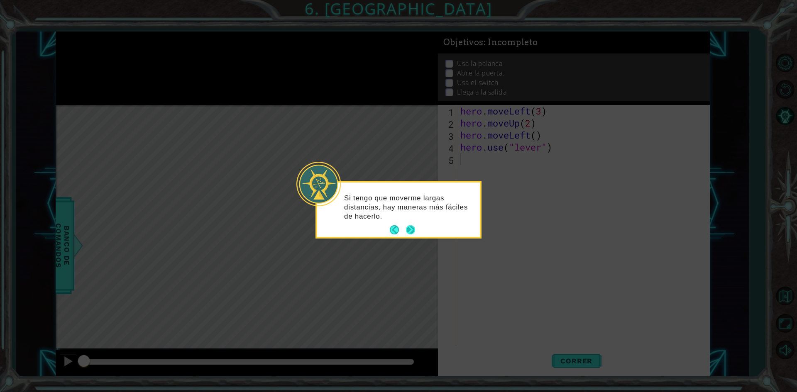
click at [410, 229] on button "Next" at bounding box center [410, 229] width 9 height 9
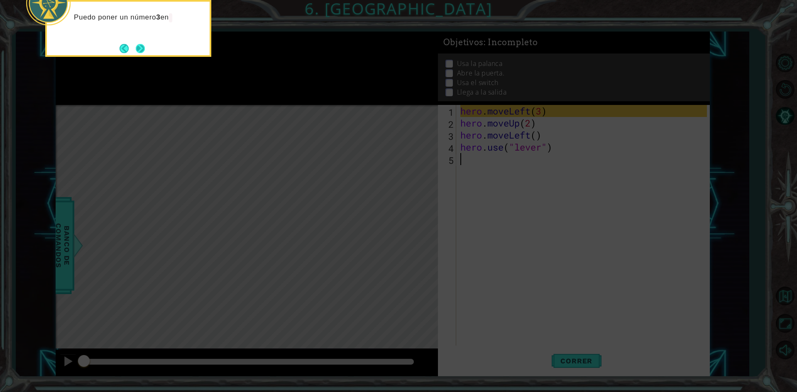
click at [136, 53] on button "Next" at bounding box center [141, 49] width 10 height 10
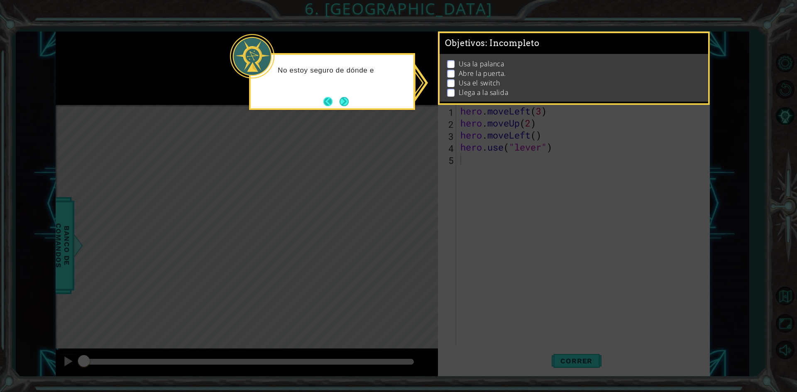
click at [328, 101] on button "Back" at bounding box center [331, 101] width 16 height 9
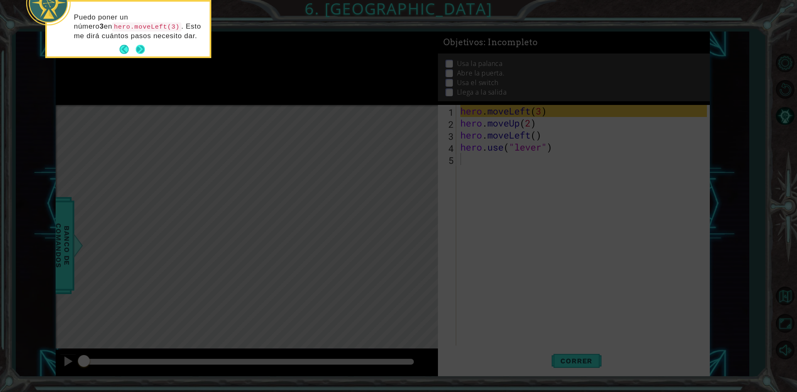
click at [143, 46] on button "Next" at bounding box center [140, 49] width 9 height 9
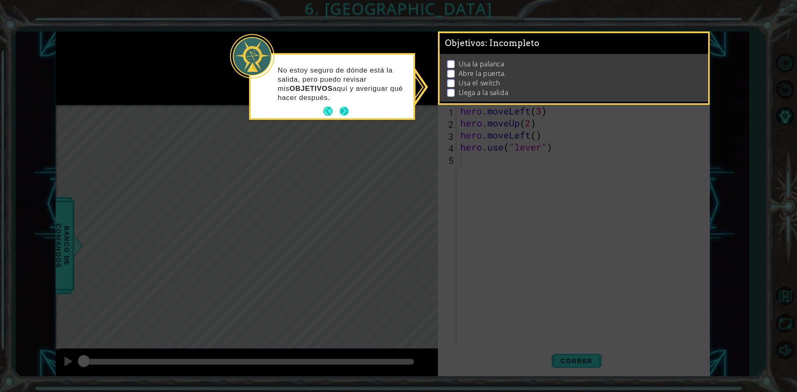
click at [349, 104] on div "No estoy seguro de dónde está la salida, pero puedo revisar mis OBJETIVOS aquí …" at bounding box center [332, 87] width 163 height 64
click at [341, 112] on button "Next" at bounding box center [344, 111] width 9 height 9
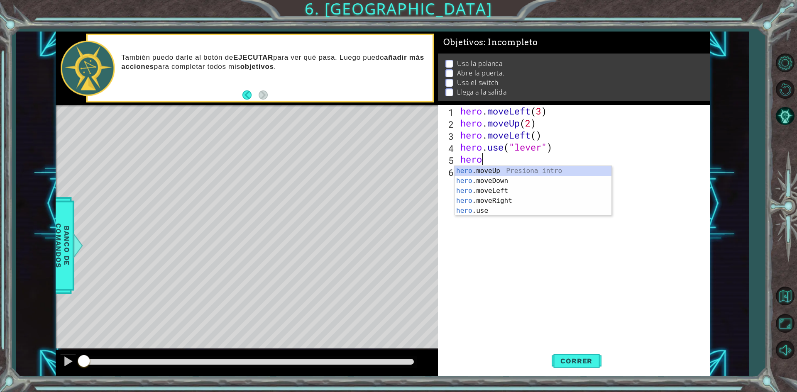
scroll to position [0, 0]
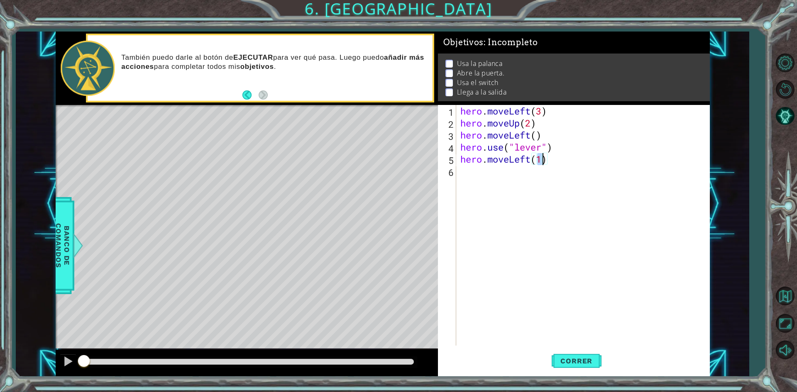
type textarea "hero.moveLeft()"
type textarea "e"
type textarea "hero.use("door")"
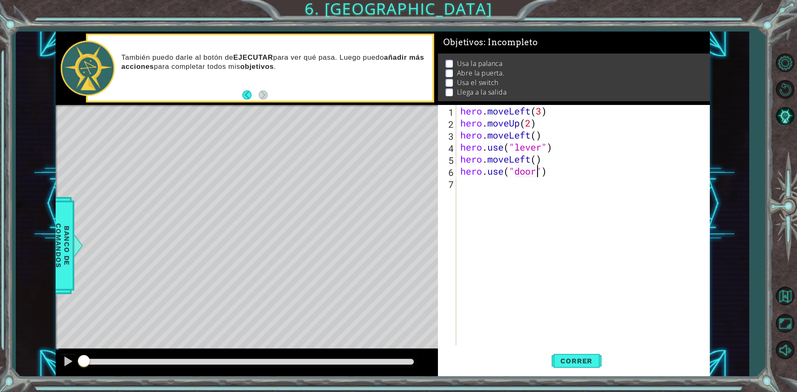
scroll to position [0, 0]
type textarea "hero.moveUp(2)"
type textarea "hero.moveRight(3)"
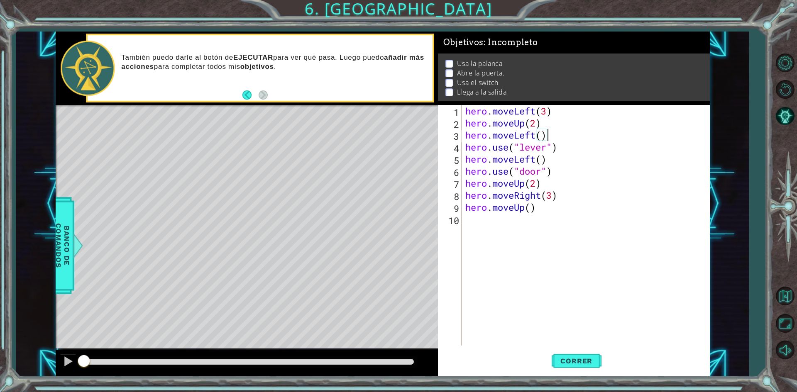
click at [554, 132] on div "hero . moveLeft ( 3 ) hero . moveUp ( 2 ) hero . moveLeft ( ) hero . use ( "lev…" at bounding box center [587, 237] width 247 height 265
click at [563, 183] on div "hero . moveLeft ( 3 ) hero . moveUp ( 2 ) hero . moveLeft ( ) hero . use ( "lev…" at bounding box center [587, 237] width 247 height 265
click at [560, 132] on div "hero . moveLeft ( 3 ) hero . moveUp ( 2 ) hero . moveLeft ( ) hero . use ( "lev…" at bounding box center [587, 237] width 247 height 265
click at [253, 95] on button "Back" at bounding box center [250, 94] width 16 height 9
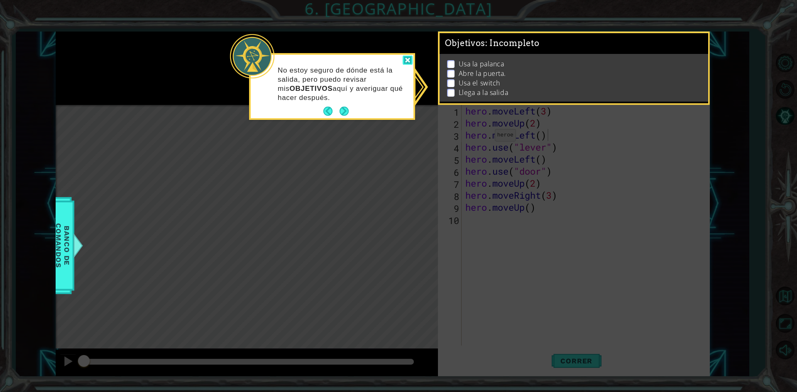
click at [411, 60] on div at bounding box center [408, 61] width 10 height 10
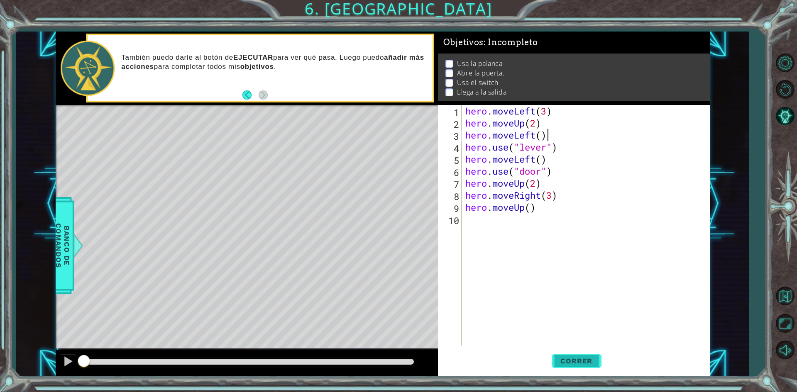
click at [581, 364] on span "Correr" at bounding box center [576, 361] width 49 height 8
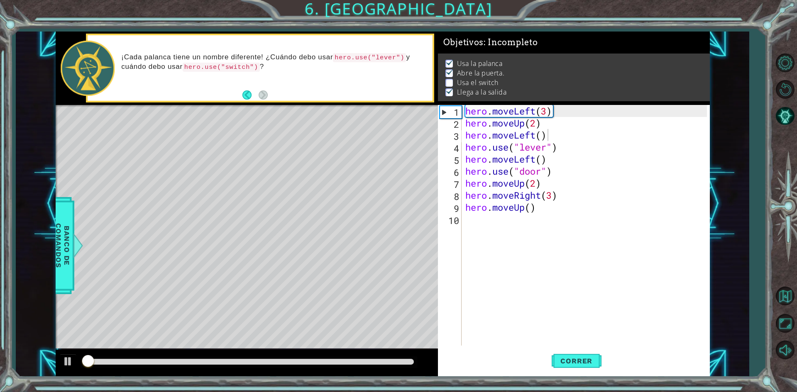
scroll to position [3, 0]
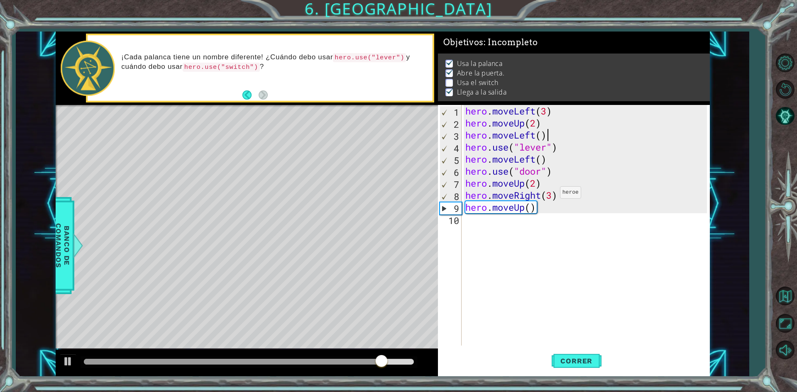
click at [553, 195] on div "hero . moveLeft ( 3 ) hero . moveUp ( 2 ) hero . moveLeft ( ) hero . use ( "lev…" at bounding box center [587, 237] width 247 height 265
type textarea "hero.moveUp()"
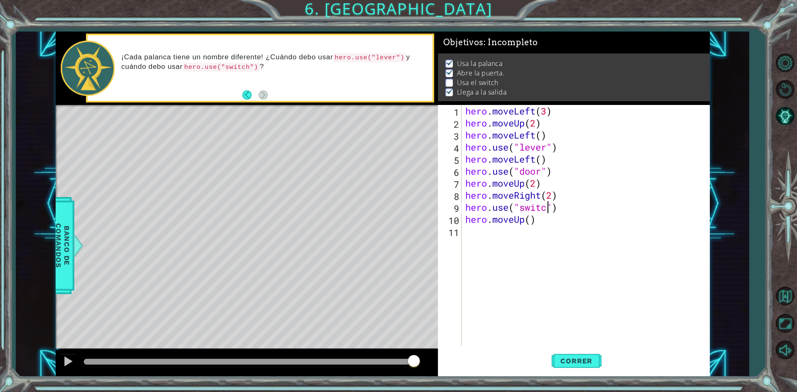
scroll to position [0, 4]
type textarea "hero.moveUp()"
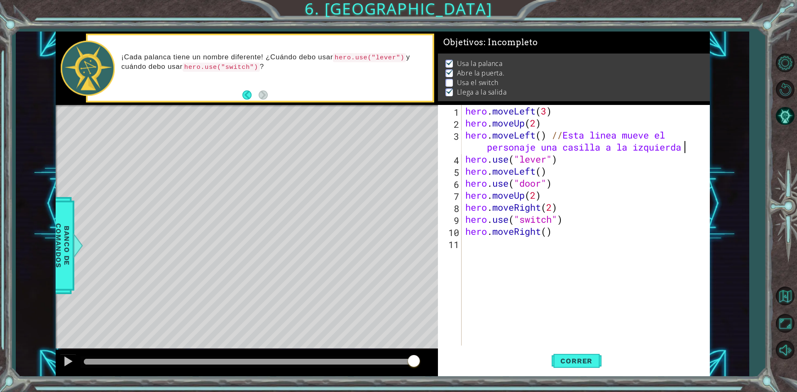
scroll to position [0, 18]
click at [556, 195] on div "hero . moveLeft ( 3 ) hero . moveUp ( 2 ) hero . moveLeft ( ) // Esta linea mue…" at bounding box center [587, 237] width 247 height 265
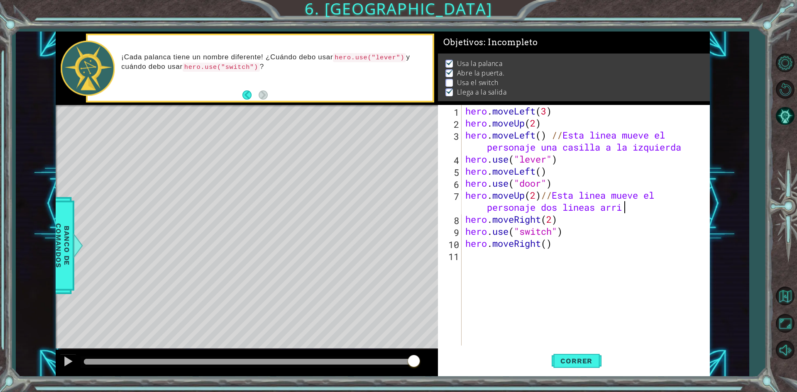
scroll to position [0, 15]
click at [561, 247] on div "hero . moveLeft ( 3 ) hero . moveUp ( 2 ) hero . moveLeft ( ) // Esta linea mue…" at bounding box center [587, 237] width 247 height 265
type textarea "hero.moveRight()"
click at [561, 361] on span "Correr" at bounding box center [576, 361] width 49 height 8
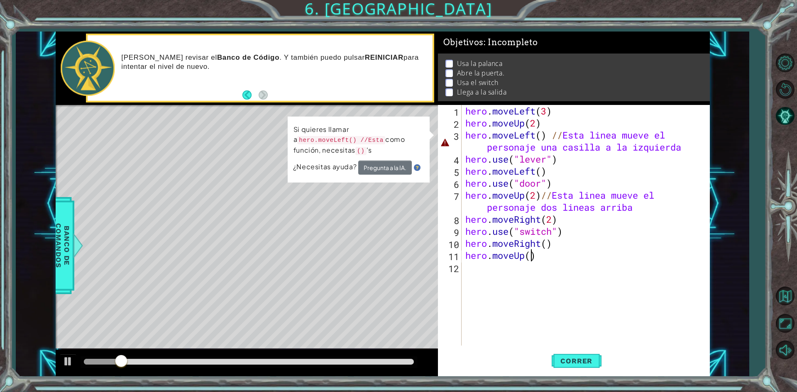
click at [562, 140] on div "hero . moveLeft ( 3 ) hero . moveUp ( 2 ) hero . moveLeft ( ) // Esta linea mue…" at bounding box center [587, 237] width 247 height 265
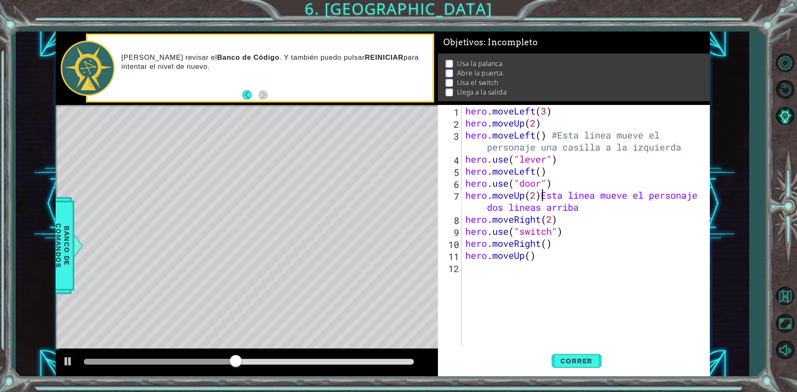
scroll to position [0, 4]
click at [585, 366] on button "Correr" at bounding box center [577, 361] width 50 height 27
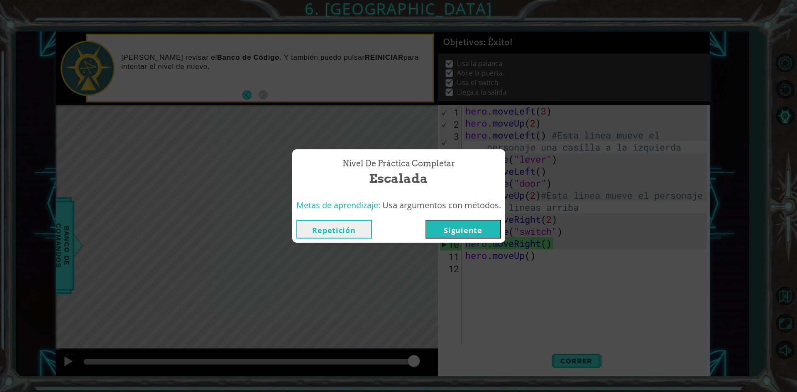
click at [339, 226] on button "Repetición" at bounding box center [334, 229] width 76 height 19
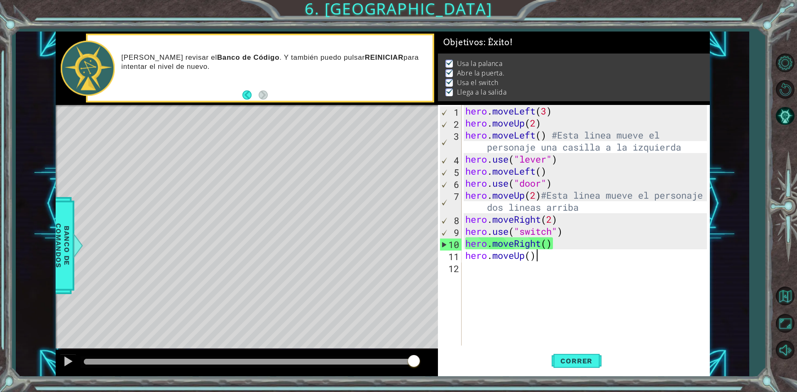
click at [537, 257] on div "hero . moveLeft ( 3 ) hero . moveUp ( 2 ) hero . moveLeft ( ) #Esta linea mueve…" at bounding box center [587, 237] width 247 height 265
type textarea "hero.moveUp()"
click at [575, 363] on span "Correr" at bounding box center [576, 361] width 49 height 8
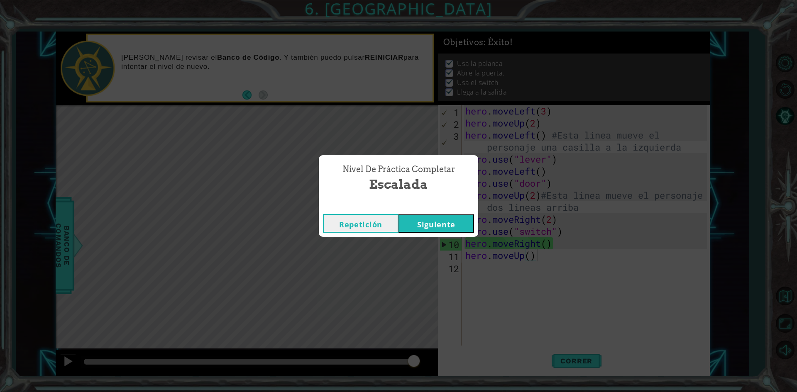
click at [340, 226] on button "Repetición" at bounding box center [361, 223] width 76 height 19
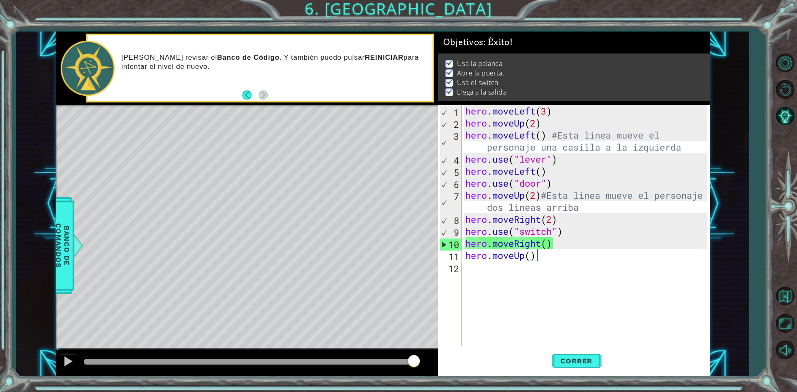
click at [487, 296] on div "hero . moveLeft ( 3 ) hero . moveUp ( 2 ) hero . moveLeft ( ) #Esta linea mueve…" at bounding box center [587, 237] width 247 height 265
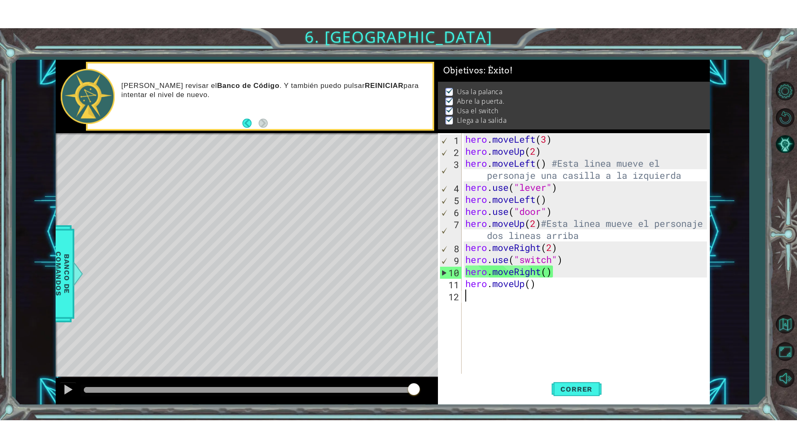
scroll to position [0, 0]
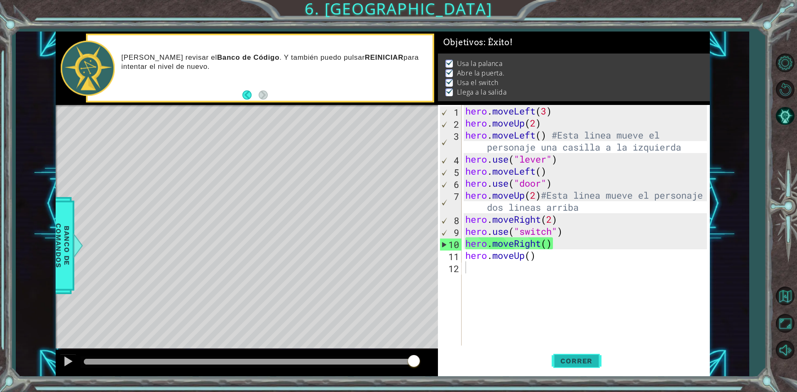
click at [581, 356] on button "Correr" at bounding box center [577, 361] width 50 height 27
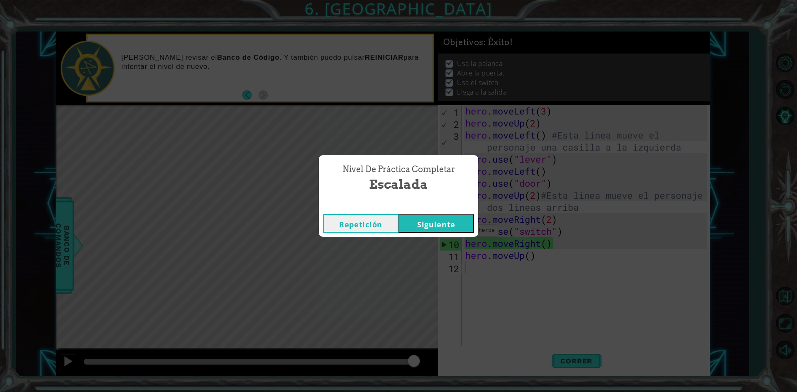
click at [435, 220] on button "Siguiente" at bounding box center [437, 223] width 76 height 19
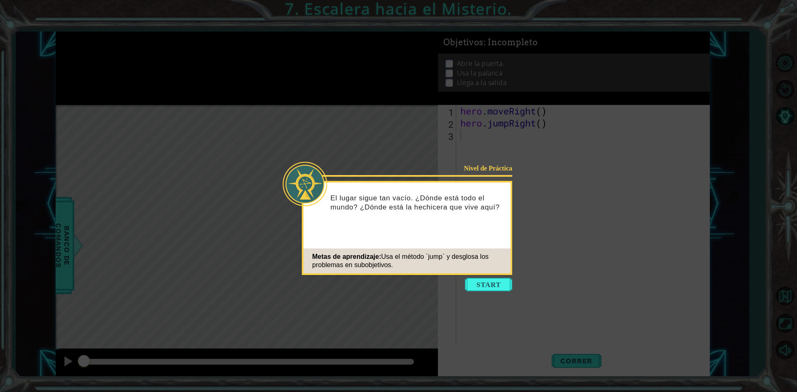
drag, startPoint x: 502, startPoint y: 279, endPoint x: 469, endPoint y: 262, distance: 36.9
click at [469, 262] on div "Metas de aprendizaje: Usa el método `jump` y desglosa los problemas en subobjet…" at bounding box center [406, 261] width 207 height 25
click at [477, 283] on button "Start" at bounding box center [488, 284] width 47 height 13
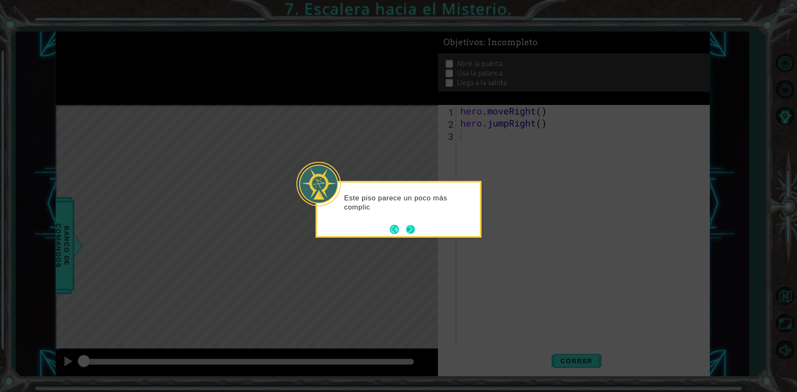
click at [407, 225] on button "Next" at bounding box center [410, 229] width 9 height 9
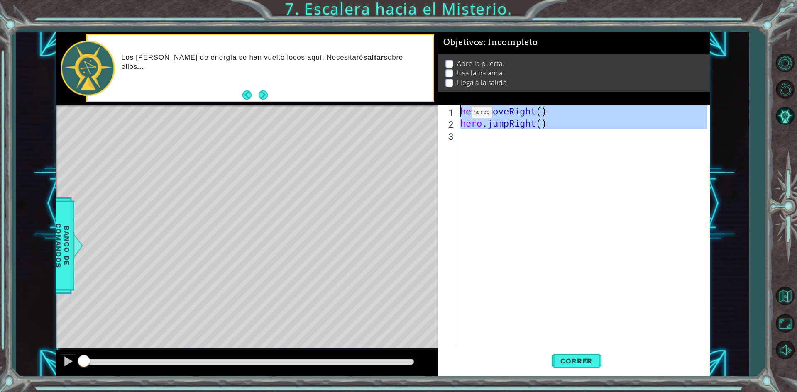
click at [406, 107] on div "1 ההההההההההההההההההההההההההההההההההההההההההההההההההההההההההההההההההההההההההההה…" at bounding box center [383, 204] width 654 height 345
type textarea "hero.moveRight() hero.jumpRight()"
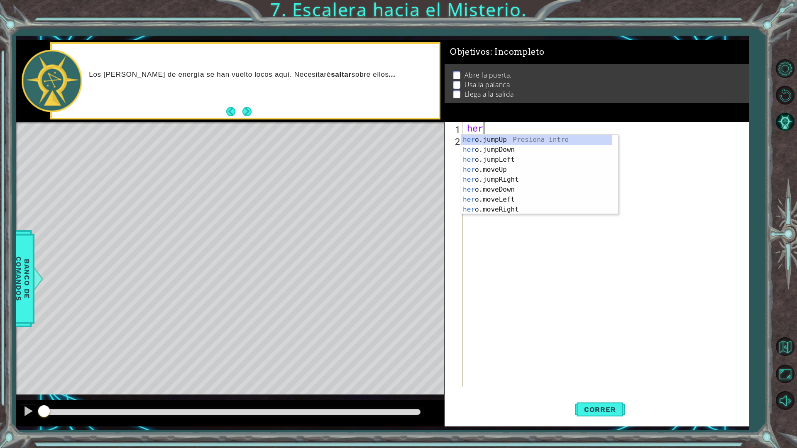
type textarea "h"
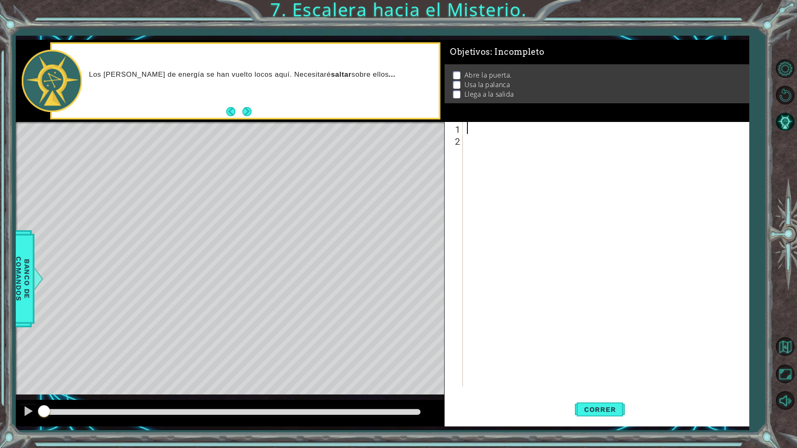
paste textarea "hero.jumpRight()"
type textarea "hero.jumpRight()"
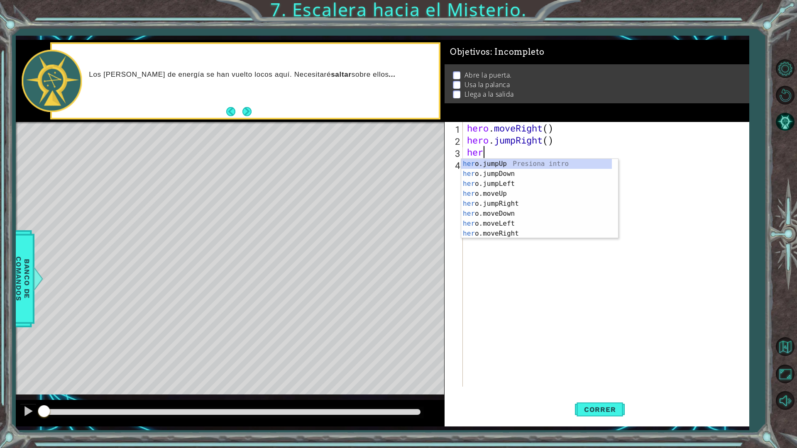
scroll to position [0, 0]
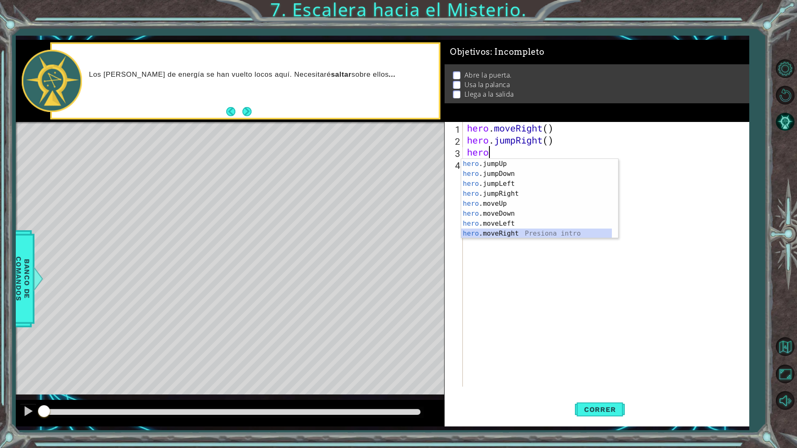
type textarea "hero.moveRight(1)"
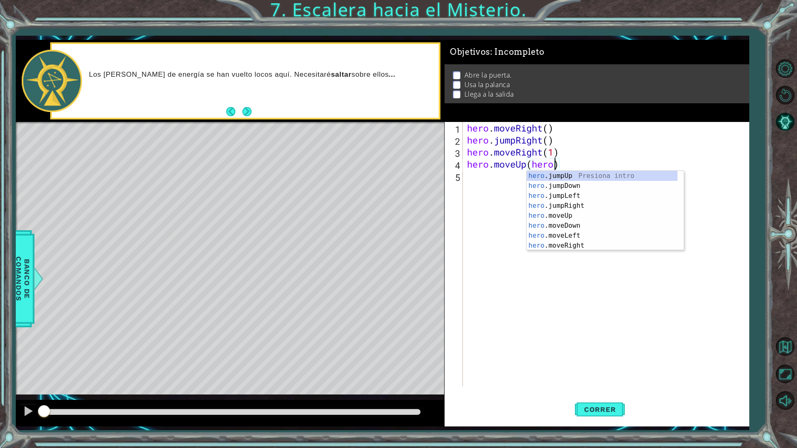
scroll to position [10, 0]
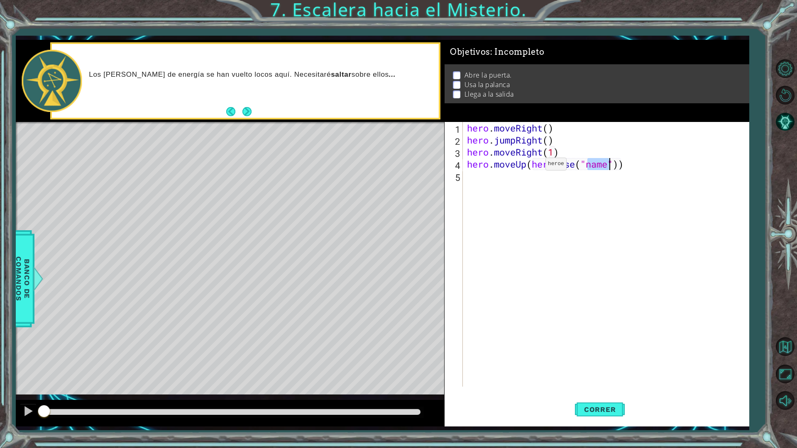
click at [533, 166] on div "hero . moveRight ( ) hero . jumpRight ( ) hero . moveRight ( 1 ) hero . moveUp …" at bounding box center [607, 266] width 285 height 289
type textarea "hero.moveUp()"
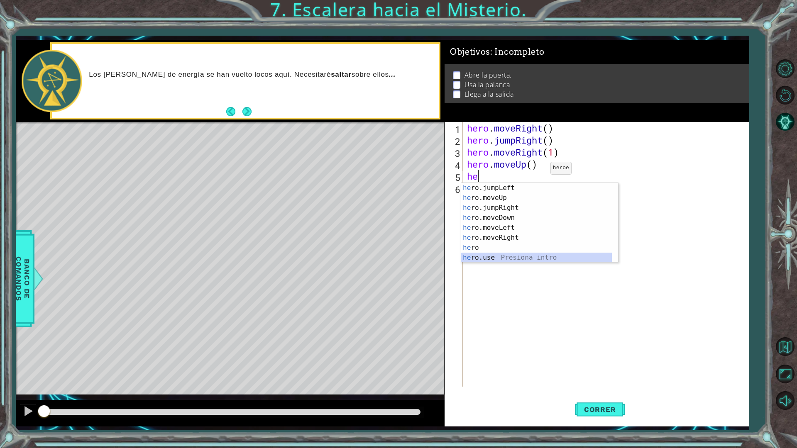
scroll to position [20, 0]
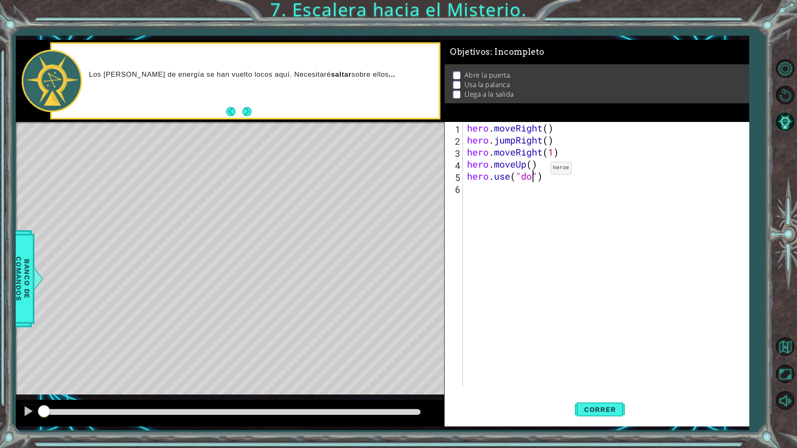
type textarea "hero.use("door")"
type textarea "hero.moveUp(2)"
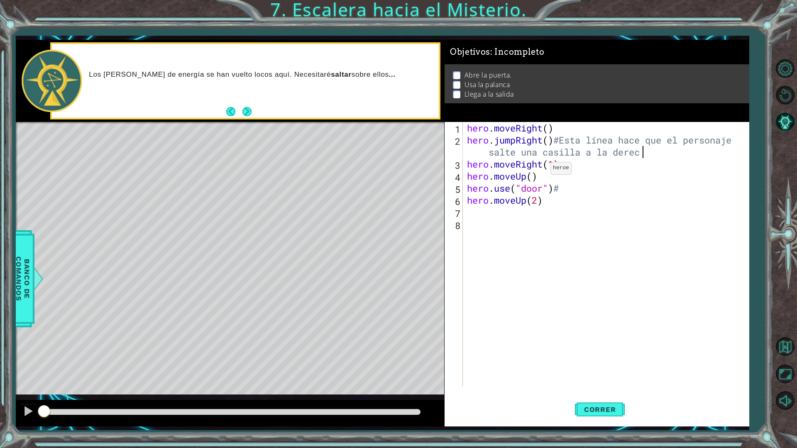
scroll to position [0, 20]
click at [554, 163] on div "hero . moveRight ( ) hero . jumpRight ( ) #Esta línea hace que el personaje sal…" at bounding box center [607, 266] width 285 height 289
click at [562, 187] on div "hero . moveRight ( ) hero . jumpRight ( ) #Esta línea hace que el personaje sal…" at bounding box center [607, 266] width 285 height 289
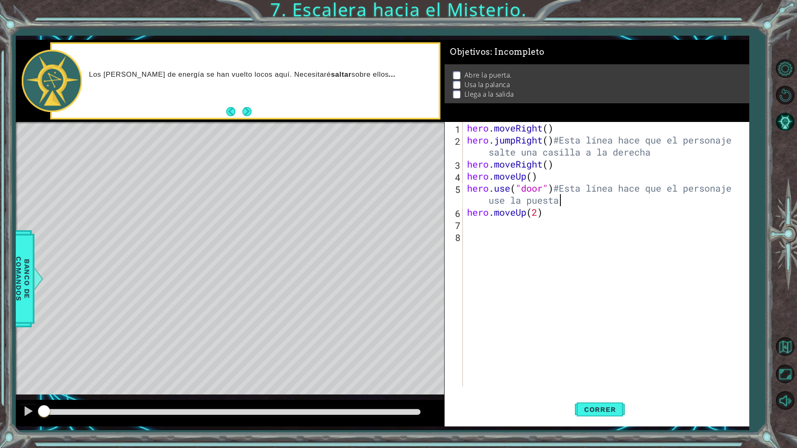
type textarea "hero.moveUp(2)"
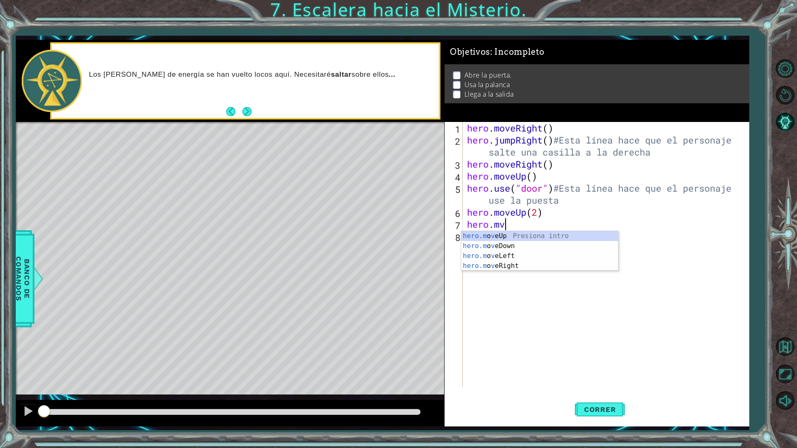
scroll to position [0, 1]
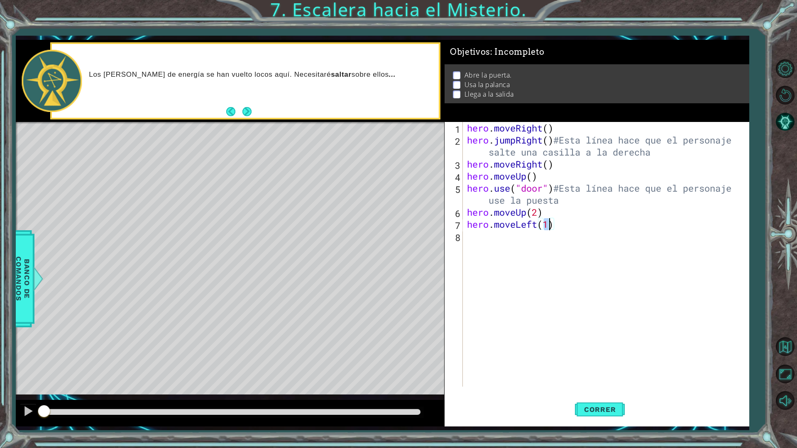
type textarea "hero.moveLeft()"
type textarea "hero.use("lever")"
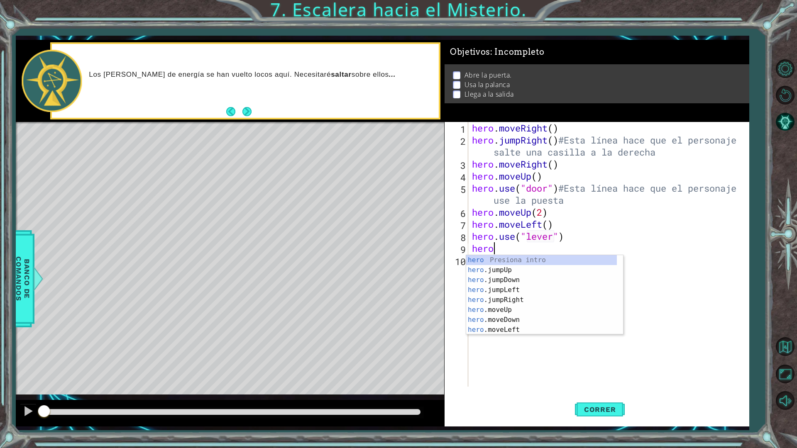
scroll to position [0, 0]
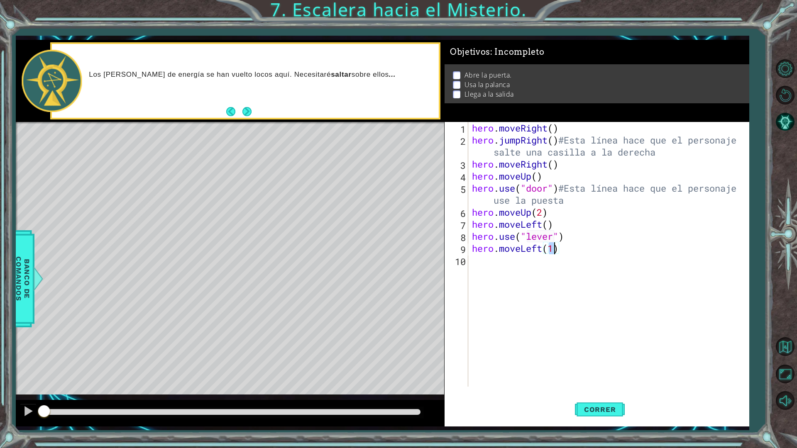
type textarea "hero.moveLeft(2)"
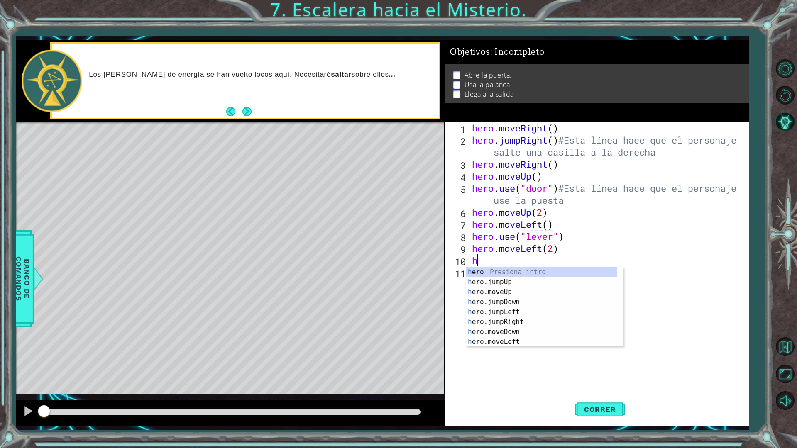
type textarea "her"
type textarea "hero"
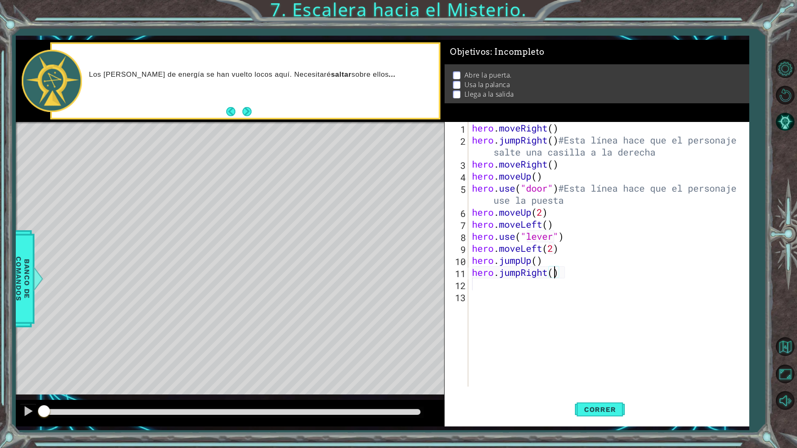
type textarea "hero.jumpRight(2)"
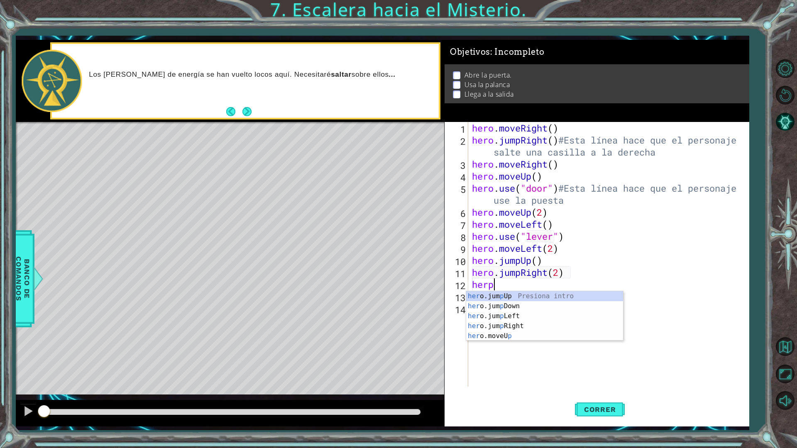
scroll to position [0, 0]
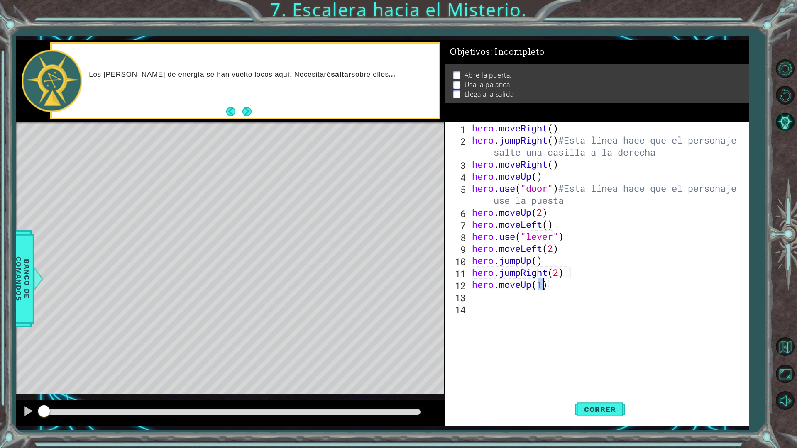
type textarea "hero.moveUp()"
click at [548, 314] on div "hero . moveRight ( ) hero . jumpRight ( ) #Esta línea hace que el personaje sal…" at bounding box center [610, 266] width 280 height 289
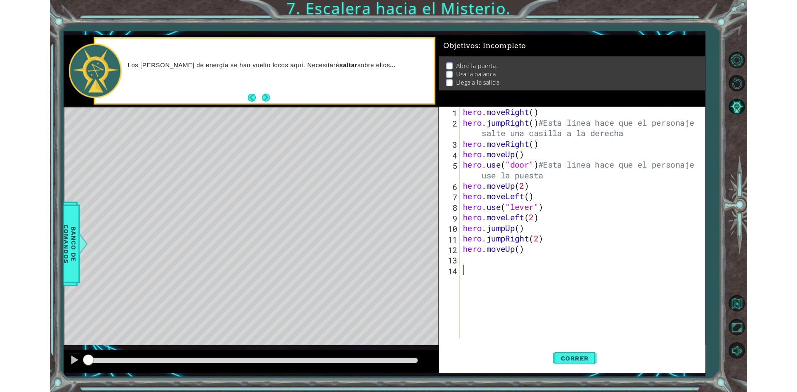
scroll to position [0, 0]
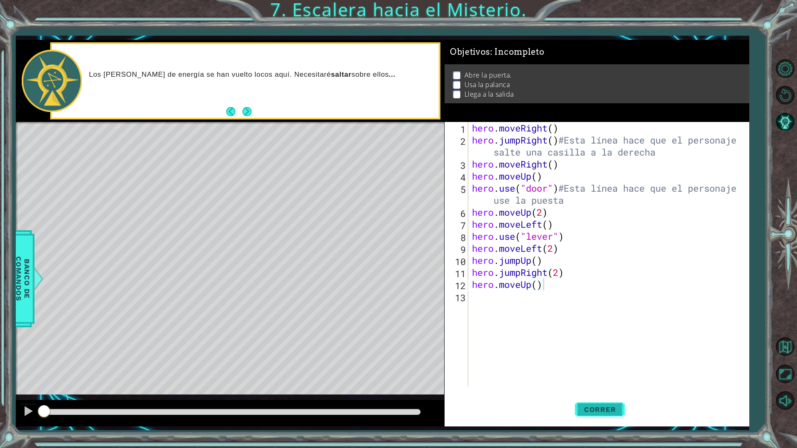
click at [601, 392] on span "Correr" at bounding box center [600, 410] width 49 height 8
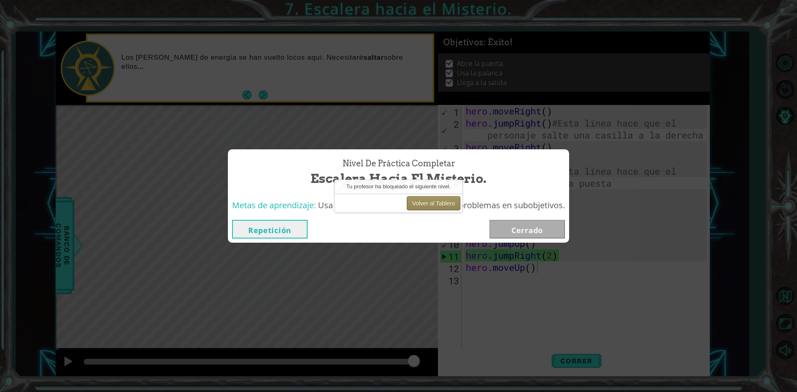
click at [420, 203] on button "Volver al Tablero" at bounding box center [434, 203] width 54 height 14
click at [281, 234] on button "Repetición" at bounding box center [270, 229] width 76 height 19
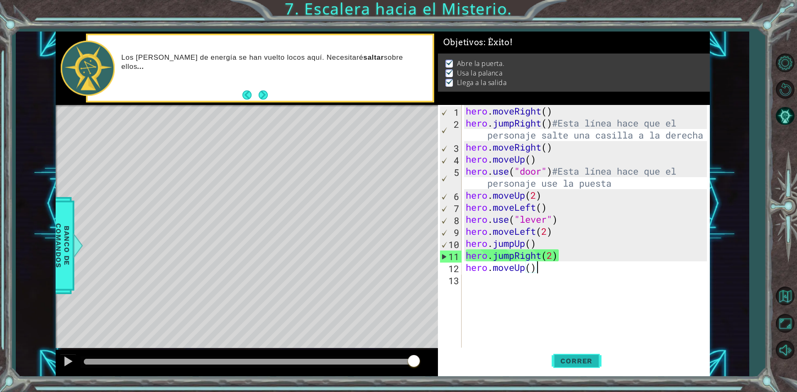
click at [587, 367] on button "Correr" at bounding box center [577, 361] width 50 height 27
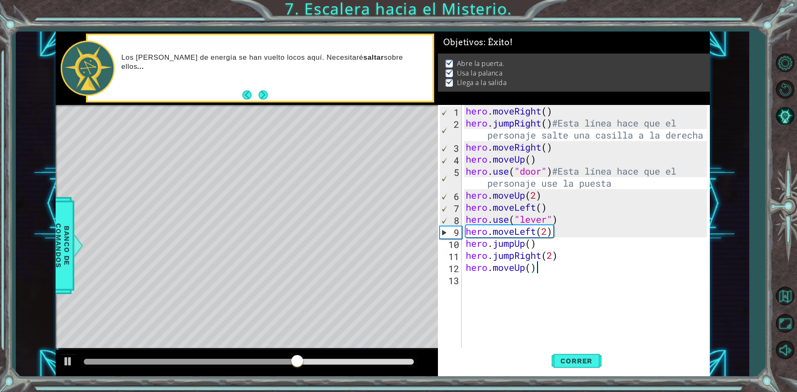
click at [602, 186] on div "hero . moveRight ( ) hero . jumpRight ( ) #Esta línea hace que el personaje sal…" at bounding box center [587, 249] width 247 height 289
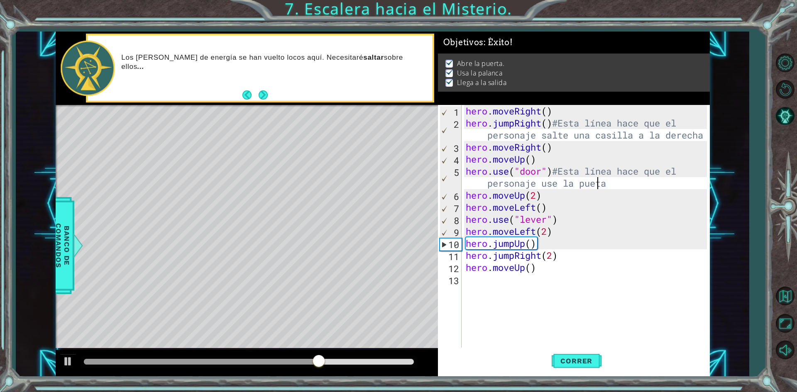
scroll to position [0, 15]
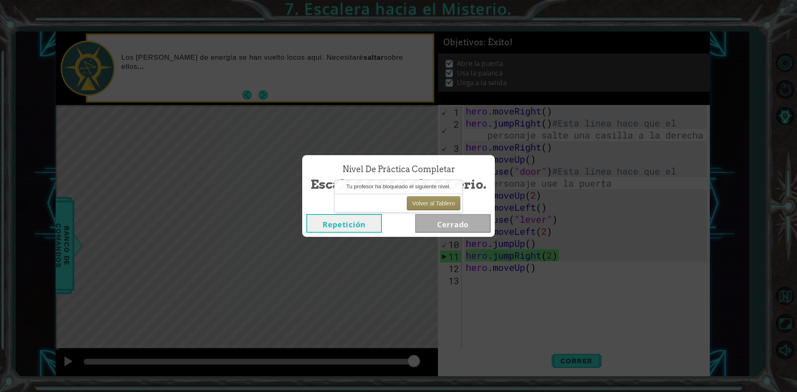
click at [335, 223] on button "Repetición" at bounding box center [344, 223] width 76 height 19
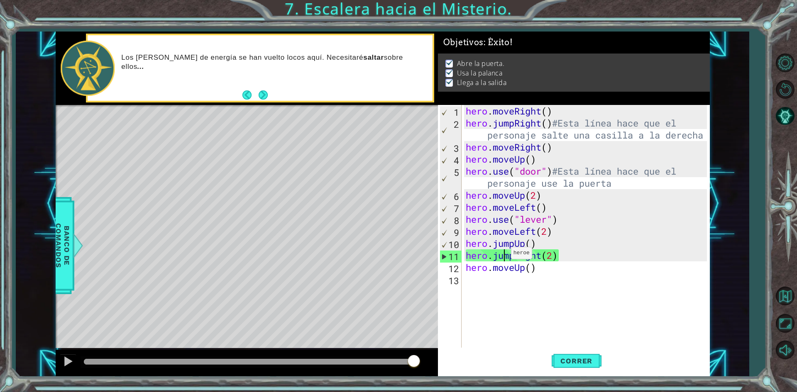
click at [504, 255] on div "hero . moveRight ( ) hero . jumpRight ( ) #Esta línea hace que el personaje sal…" at bounding box center [587, 249] width 247 height 289
click at [502, 255] on div "hero . moveRight ( ) hero . jumpRight ( ) #Esta línea hace que el personaje sal…" at bounding box center [587, 249] width 247 height 289
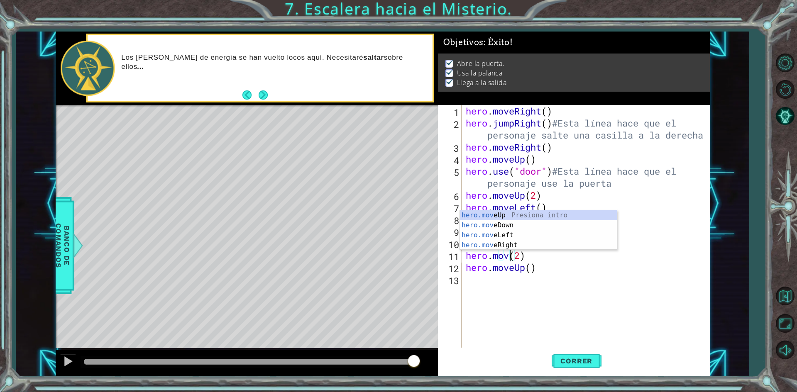
scroll to position [0, 2]
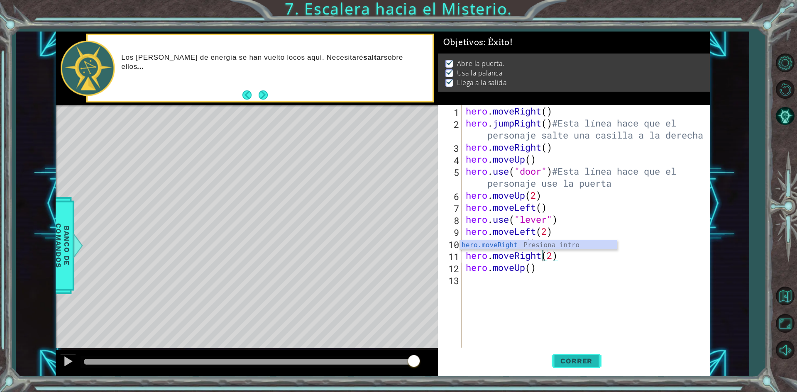
type textarea "hero.moveRight(2)"
click at [582, 355] on button "Correr" at bounding box center [577, 361] width 50 height 27
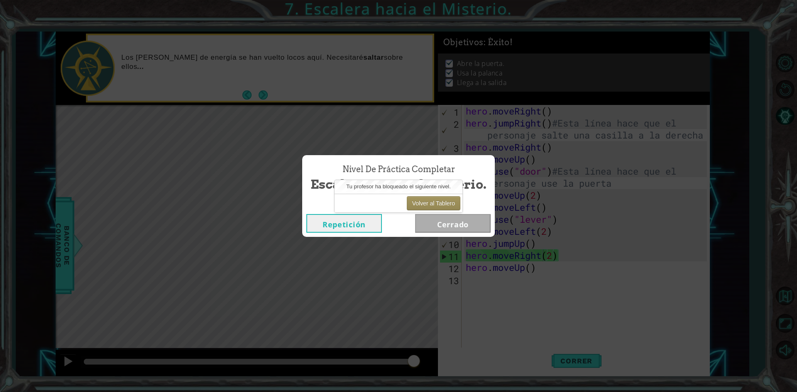
click at [377, 223] on button "Repetición" at bounding box center [344, 223] width 76 height 19
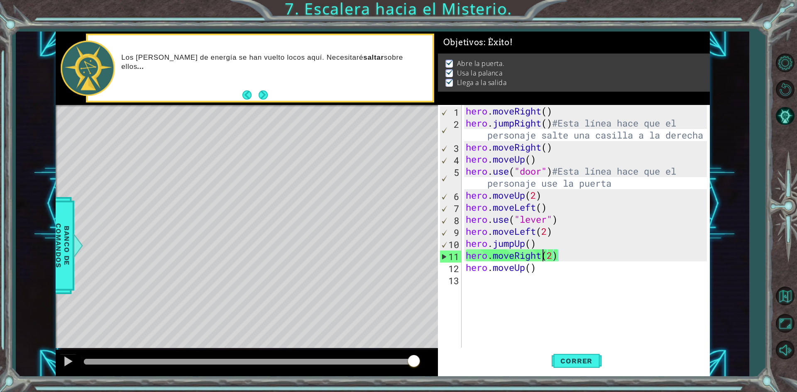
drag, startPoint x: 64, startPoint y: 234, endPoint x: 57, endPoint y: 219, distance: 16.7
click at [57, 219] on span "Banco de comandos" at bounding box center [63, 246] width 22 height 86
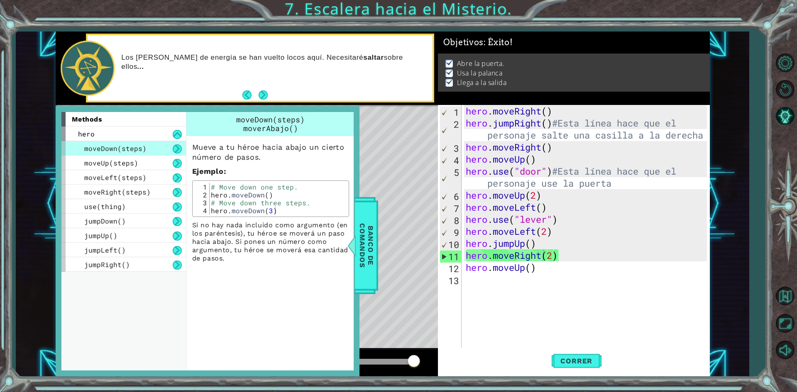
click at [571, 295] on div "hero . moveRight ( ) hero . jumpRight ( ) #Esta línea hace que el personaje sal…" at bounding box center [587, 249] width 247 height 289
click at [165, 176] on div "moveLeft(steps)" at bounding box center [123, 177] width 125 height 15
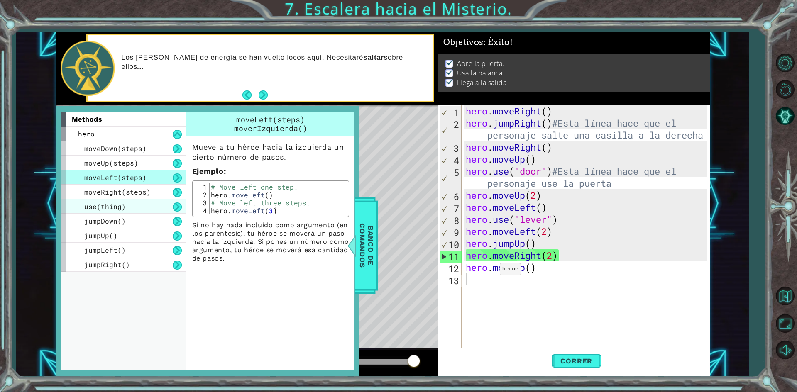
click at [148, 199] on div "use(thing)" at bounding box center [123, 206] width 125 height 15
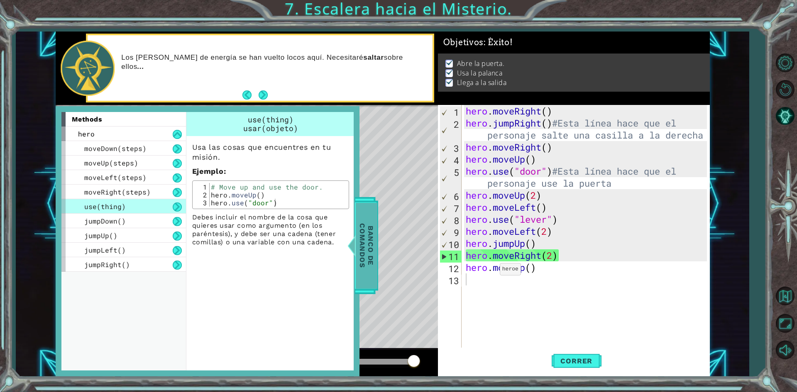
click at [361, 272] on span "Banco de comandos" at bounding box center [367, 246] width 22 height 86
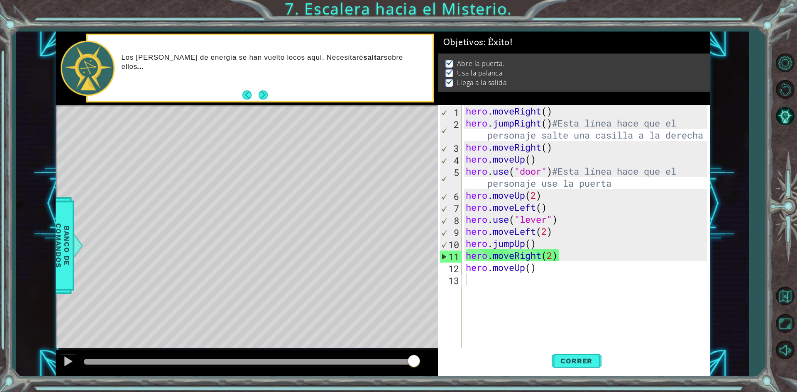
click at [488, 309] on div "hero . moveRight ( ) hero . jumpRight ( ) #Esta línea hace que el personaje sal…" at bounding box center [587, 249] width 247 height 289
click at [574, 360] on span "Correr" at bounding box center [576, 361] width 49 height 8
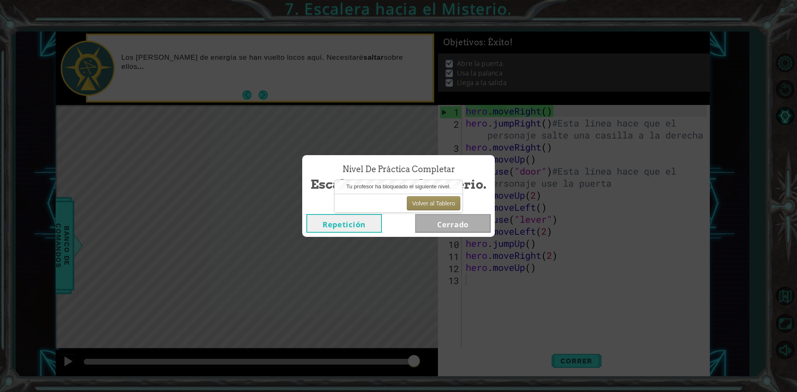
drag, startPoint x: 507, startPoint y: 364, endPoint x: 559, endPoint y: 144, distance: 226.1
click at [559, 144] on div "Nivel de Práctica Completar Escalera hacia el Misterio. Repetición [GEOGRAPHIC_…" at bounding box center [398, 196] width 797 height 392
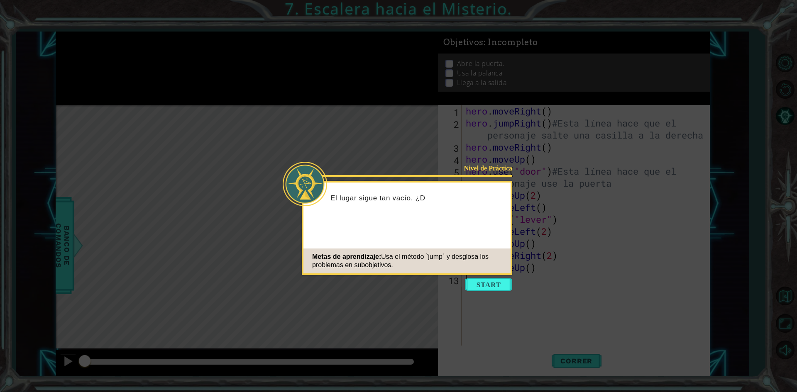
click at [484, 292] on icon at bounding box center [398, 196] width 797 height 392
click at [478, 284] on button "Start" at bounding box center [488, 284] width 47 height 13
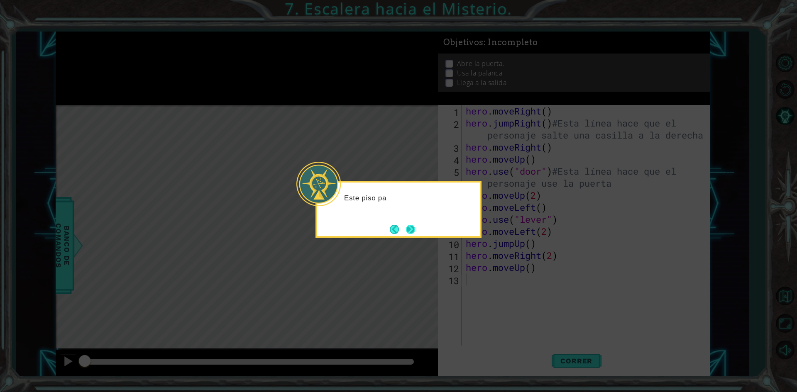
click at [411, 228] on button "Next" at bounding box center [410, 229] width 9 height 9
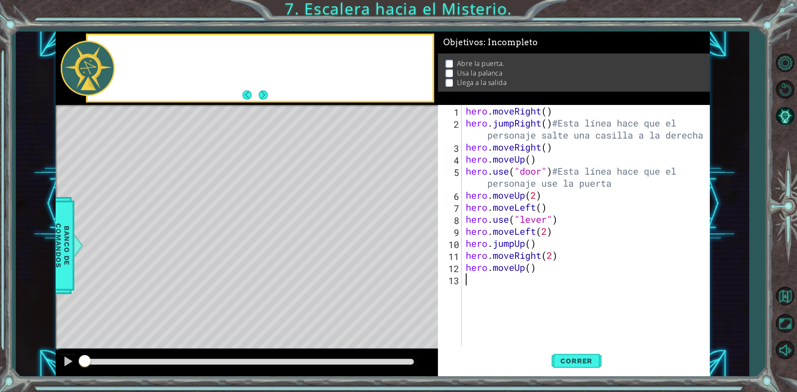
click at [411, 228] on div "Level Map" at bounding box center [248, 227] width 384 height 245
click at [585, 362] on span "Correr" at bounding box center [576, 361] width 49 height 8
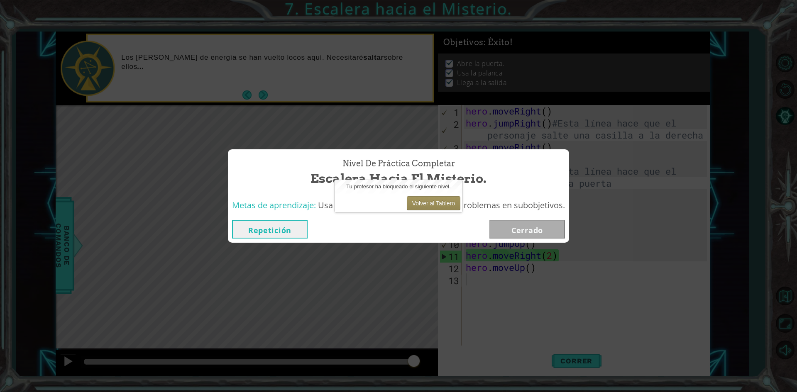
click at [279, 225] on button "Repetición" at bounding box center [270, 229] width 76 height 19
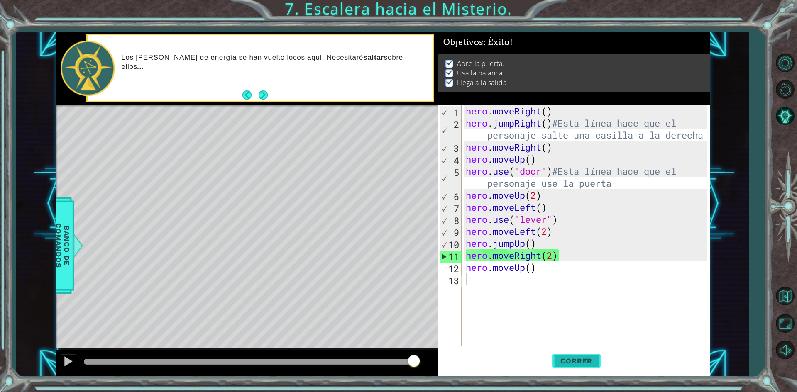
click at [582, 362] on span "Correr" at bounding box center [576, 361] width 49 height 8
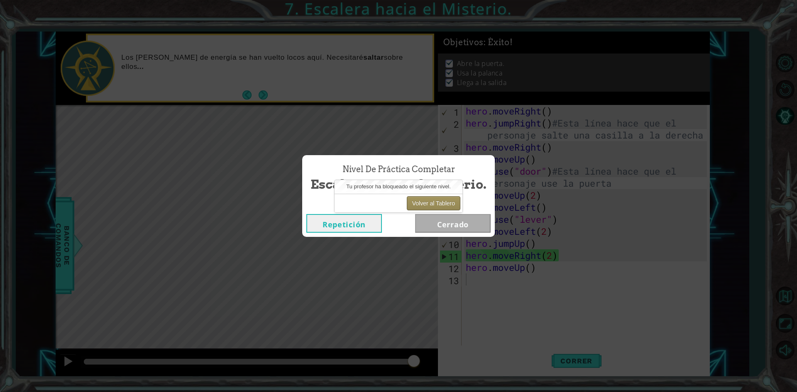
click at [438, 207] on button "Volver al Tablero" at bounding box center [434, 203] width 54 height 14
click at [364, 229] on button "Repetición" at bounding box center [344, 223] width 76 height 19
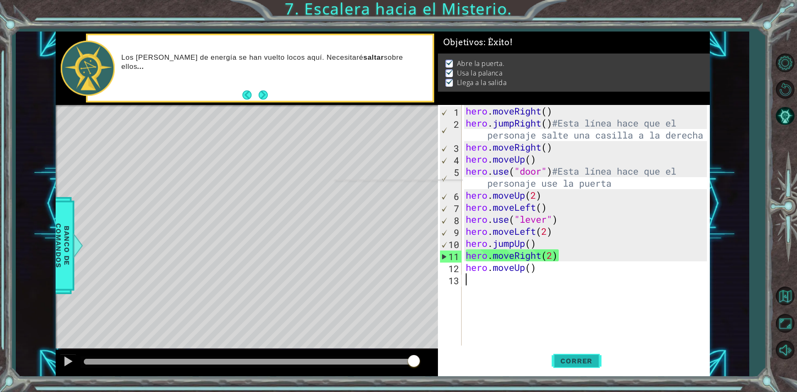
click at [596, 358] on span "Correr" at bounding box center [576, 361] width 49 height 8
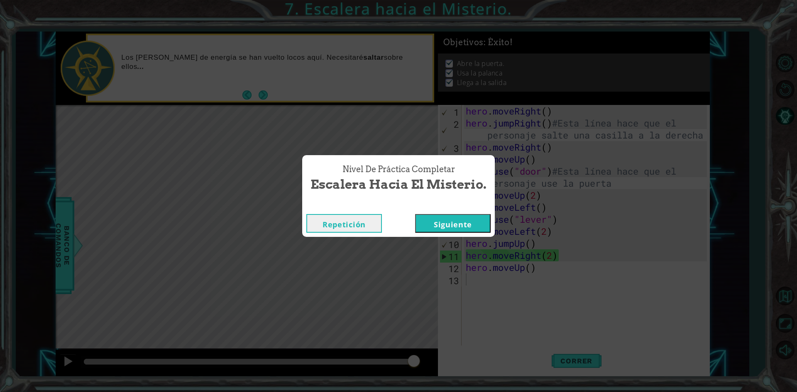
click at [432, 222] on button "Siguiente" at bounding box center [453, 223] width 76 height 19
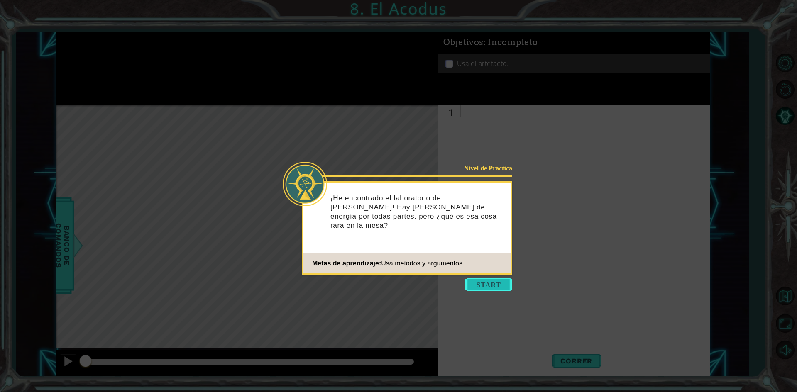
click at [497, 286] on button "Start" at bounding box center [488, 284] width 47 height 13
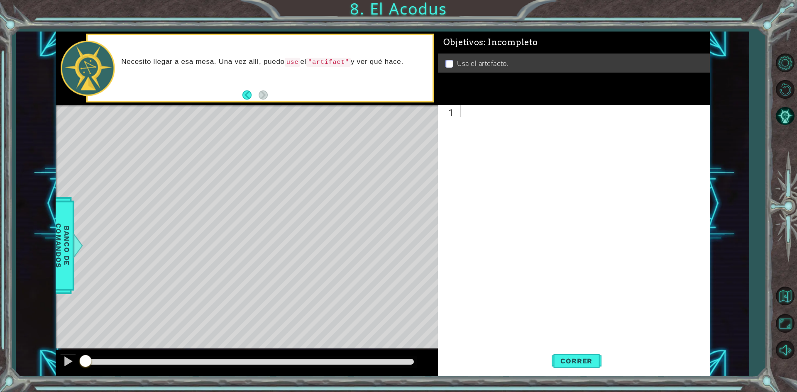
drag, startPoint x: 797, startPoint y: 274, endPoint x: 770, endPoint y: 307, distance: 42.3
click at [767, 305] on div "1 ההההההההההההההההההההההההההההההההההההההההההההההההההההההההההההההההההההההההההההה…" at bounding box center [398, 196] width 797 height 392
click at [14, 13] on div "1 ההההההההההההההההההההההההההההההההההההההההההההההההההההההההההההההההההההההההההההה…" at bounding box center [398, 196] width 797 height 392
click at [387, 11] on div "1 ההההההההההההההההההההההההההההההההההההההההההההההההההההההההההההההההההההההההההההה…" at bounding box center [398, 196] width 797 height 392
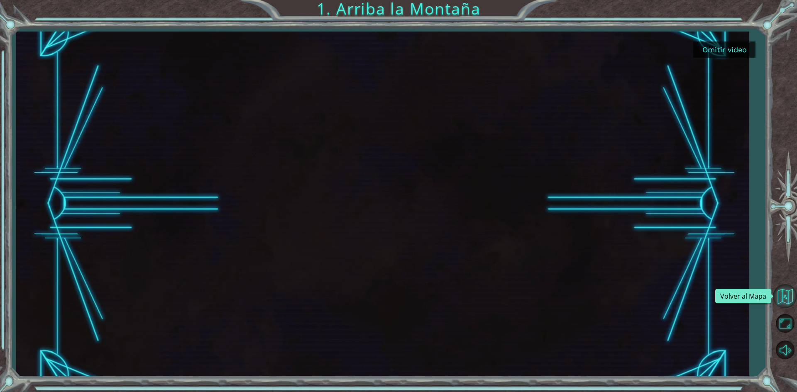
click at [781, 299] on button "Volver al Mapa" at bounding box center [785, 296] width 24 height 24
